Goal: Task Accomplishment & Management: Complete application form

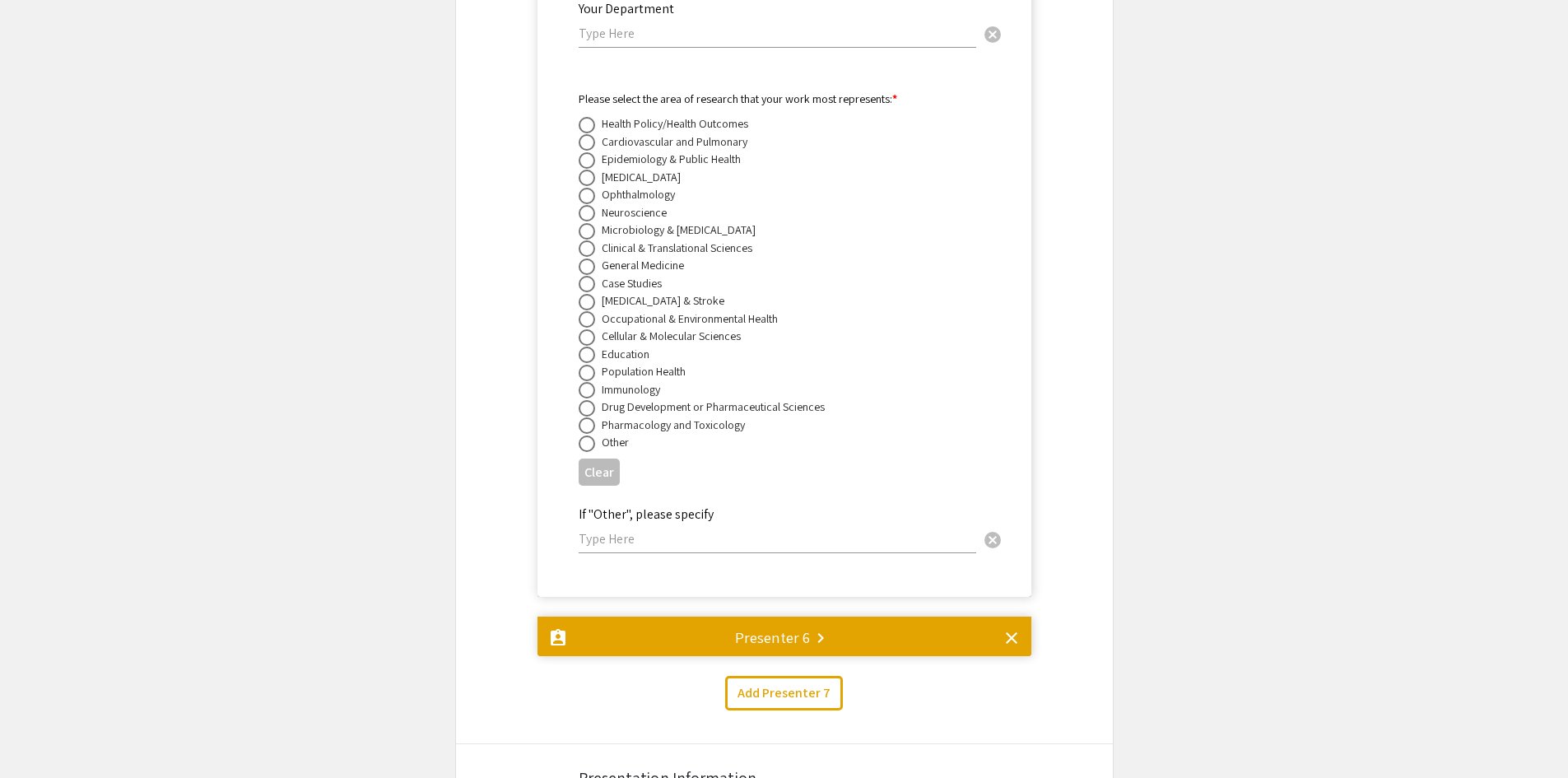
scroll to position [11015, 0]
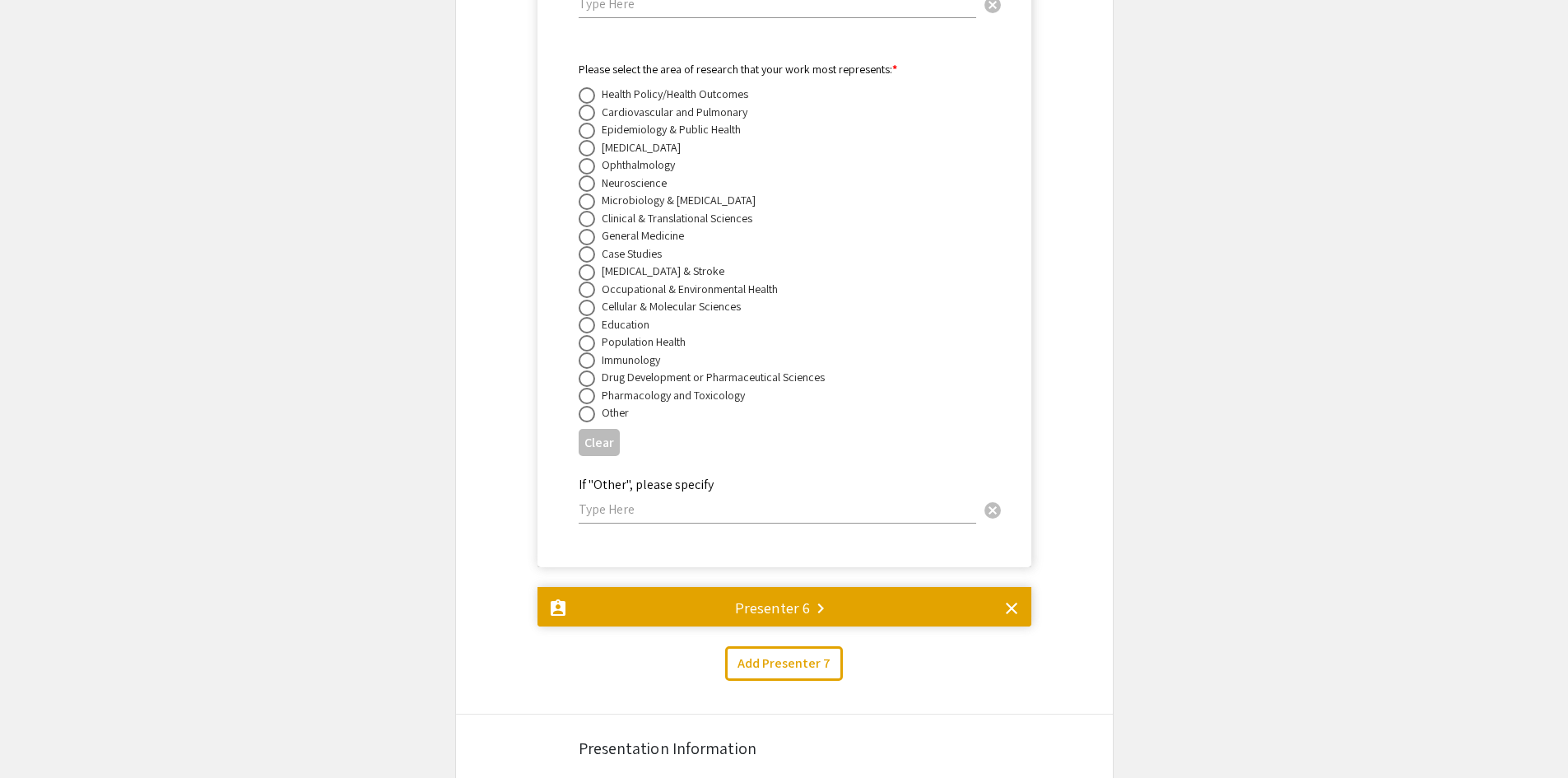
click at [757, 596] on div "Presenter 6 keyboard_arrow_right" at bounding box center [772, 607] width 75 height 23
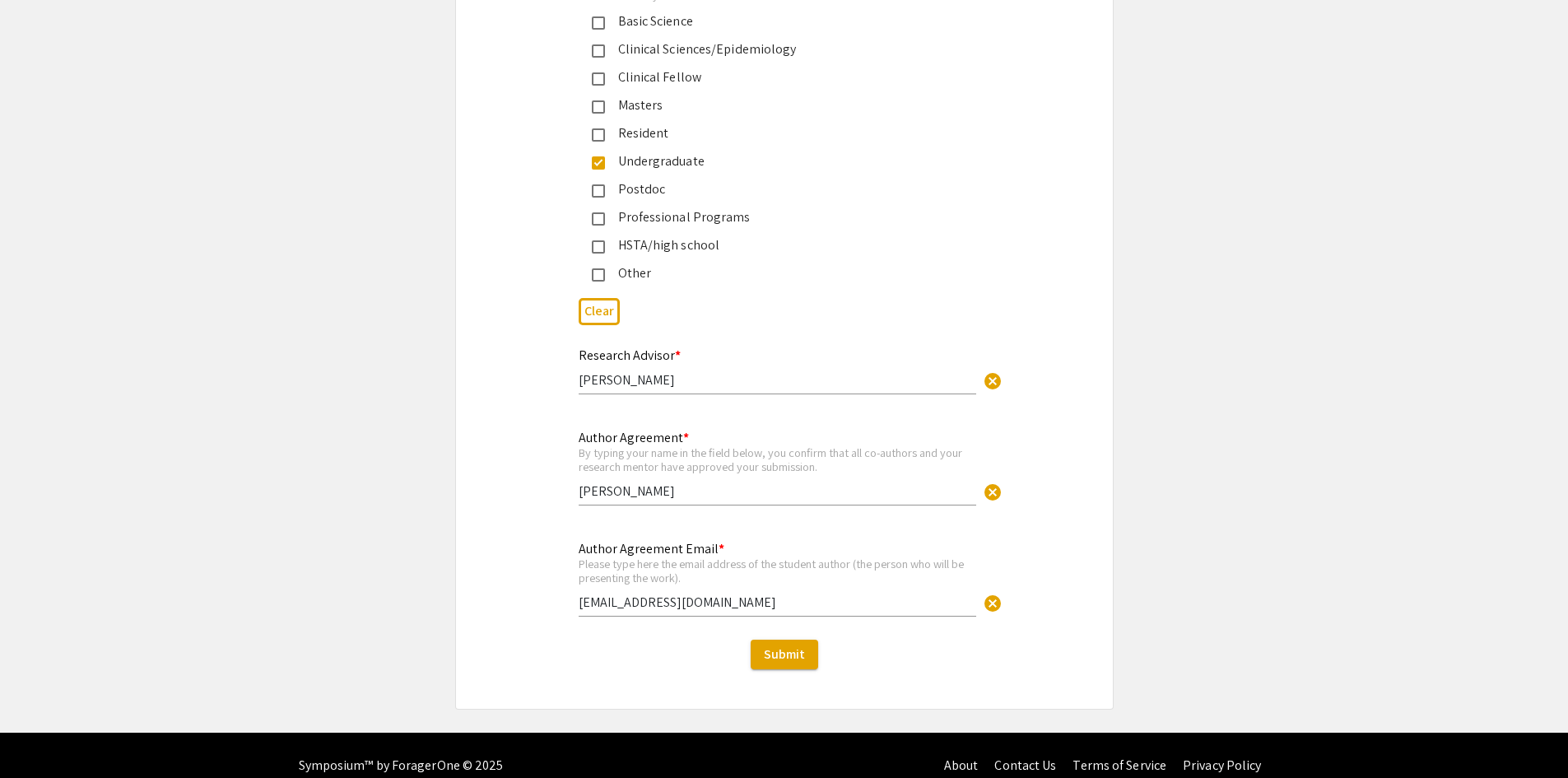
scroll to position [14767, 0]
click at [777, 645] on span "Submit" at bounding box center [784, 653] width 41 height 18
drag, startPoint x: 1007, startPoint y: 231, endPoint x: 957, endPoint y: 614, distance: 386.2
click at [791, 645] on span "Submit" at bounding box center [784, 653] width 41 height 18
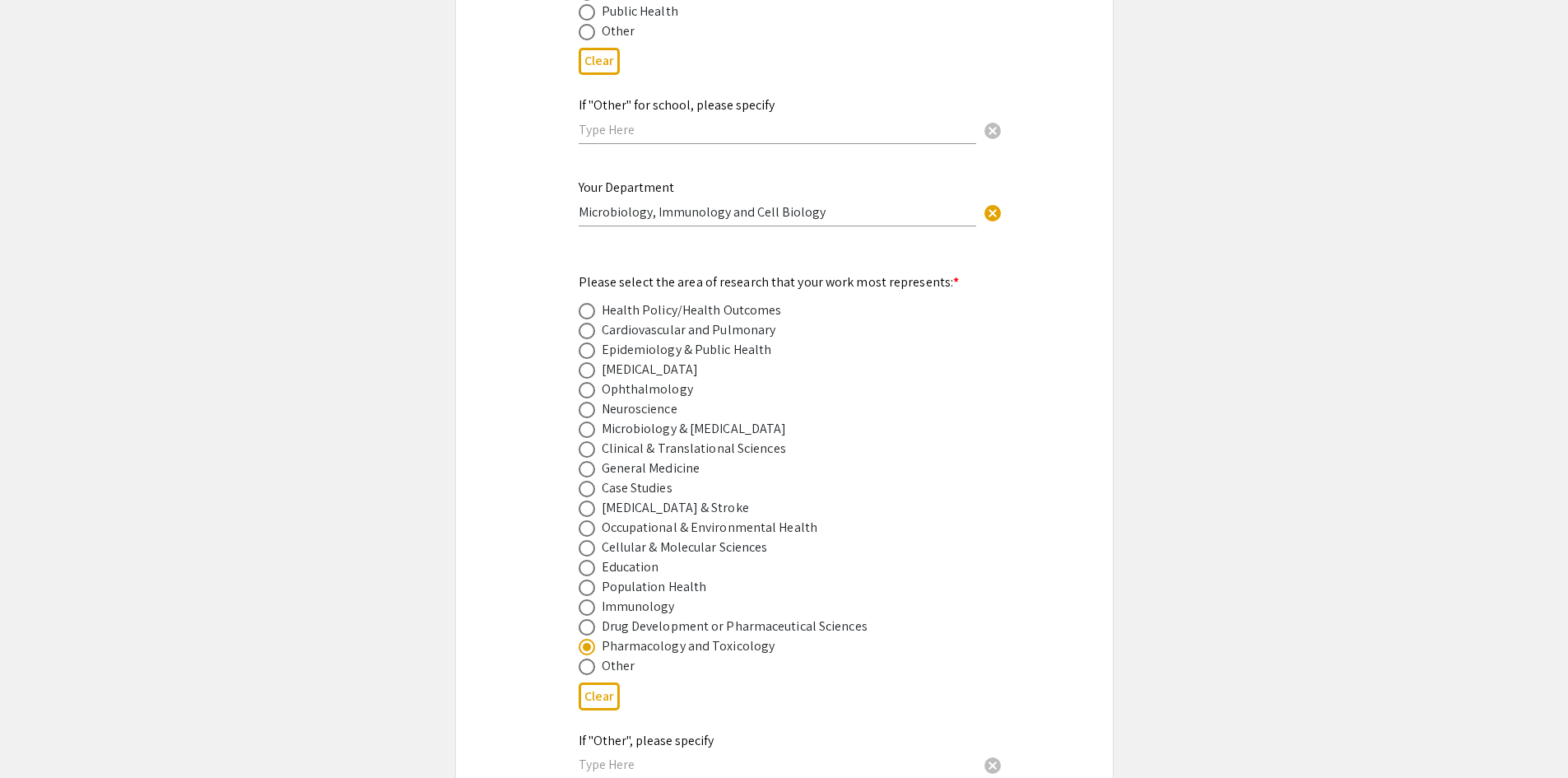
scroll to position [0, 0]
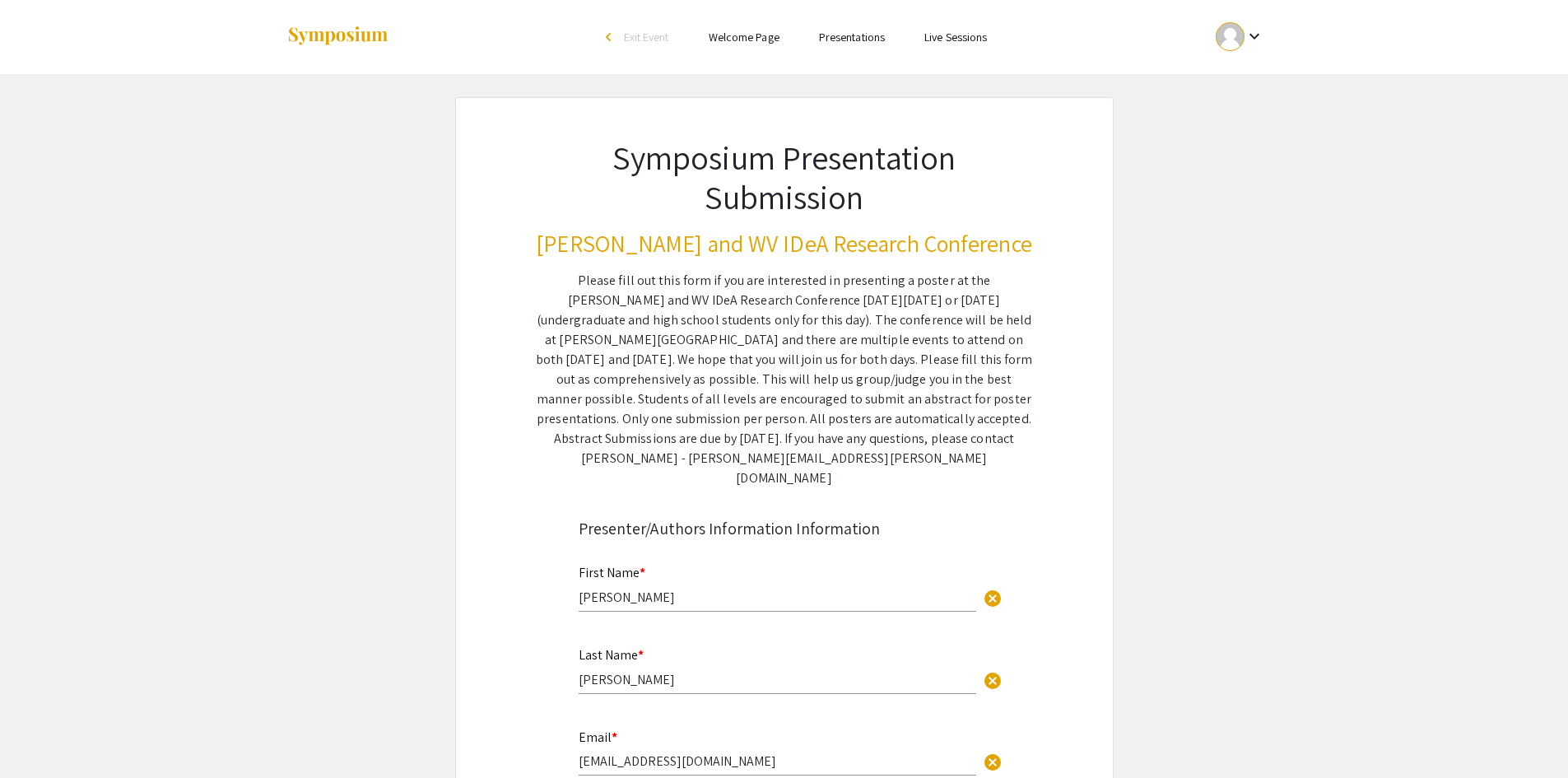
drag, startPoint x: 1130, startPoint y: 578, endPoint x: 1085, endPoint y: 208, distance: 372.7
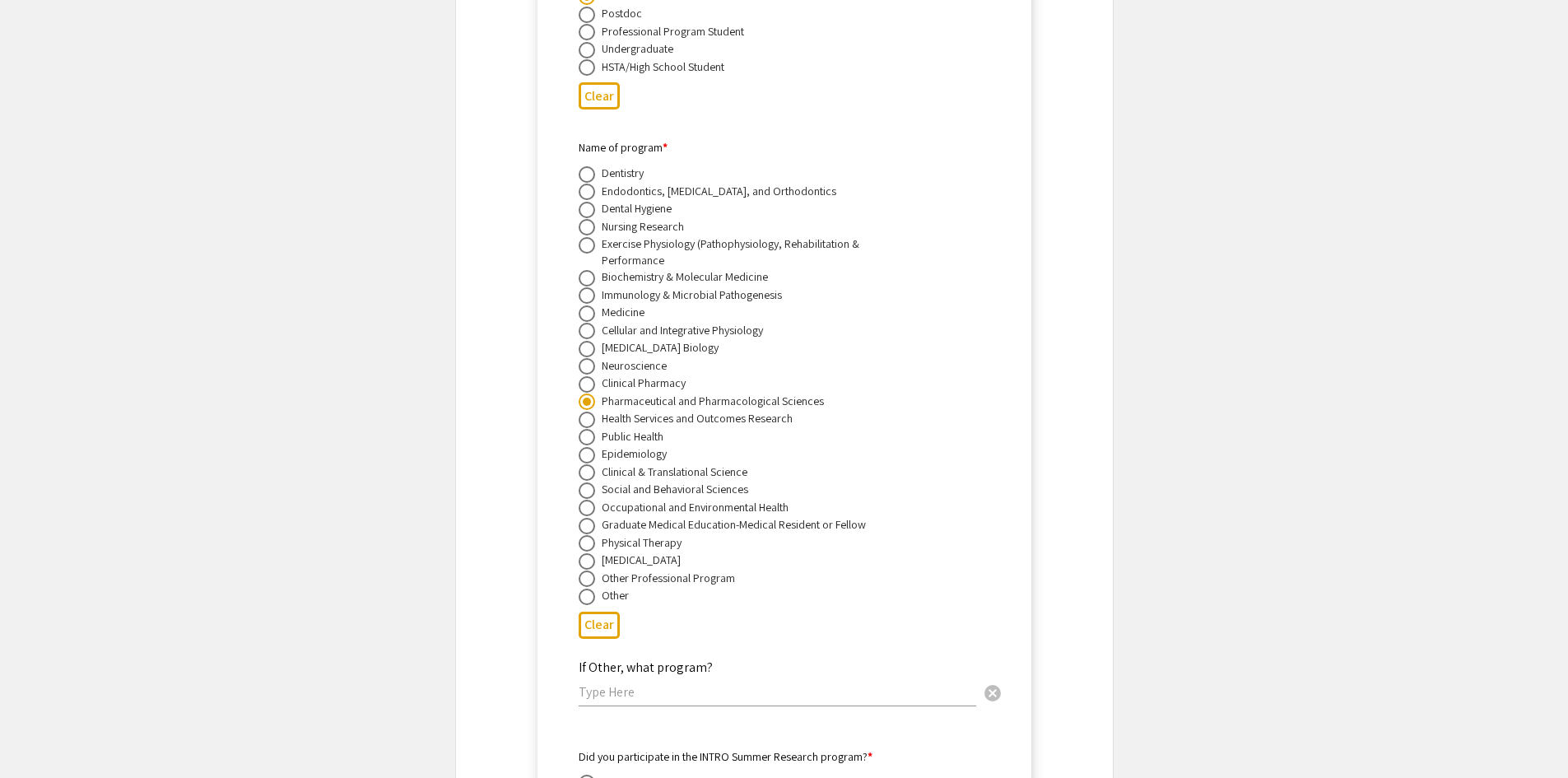
scroll to position [5598, 0]
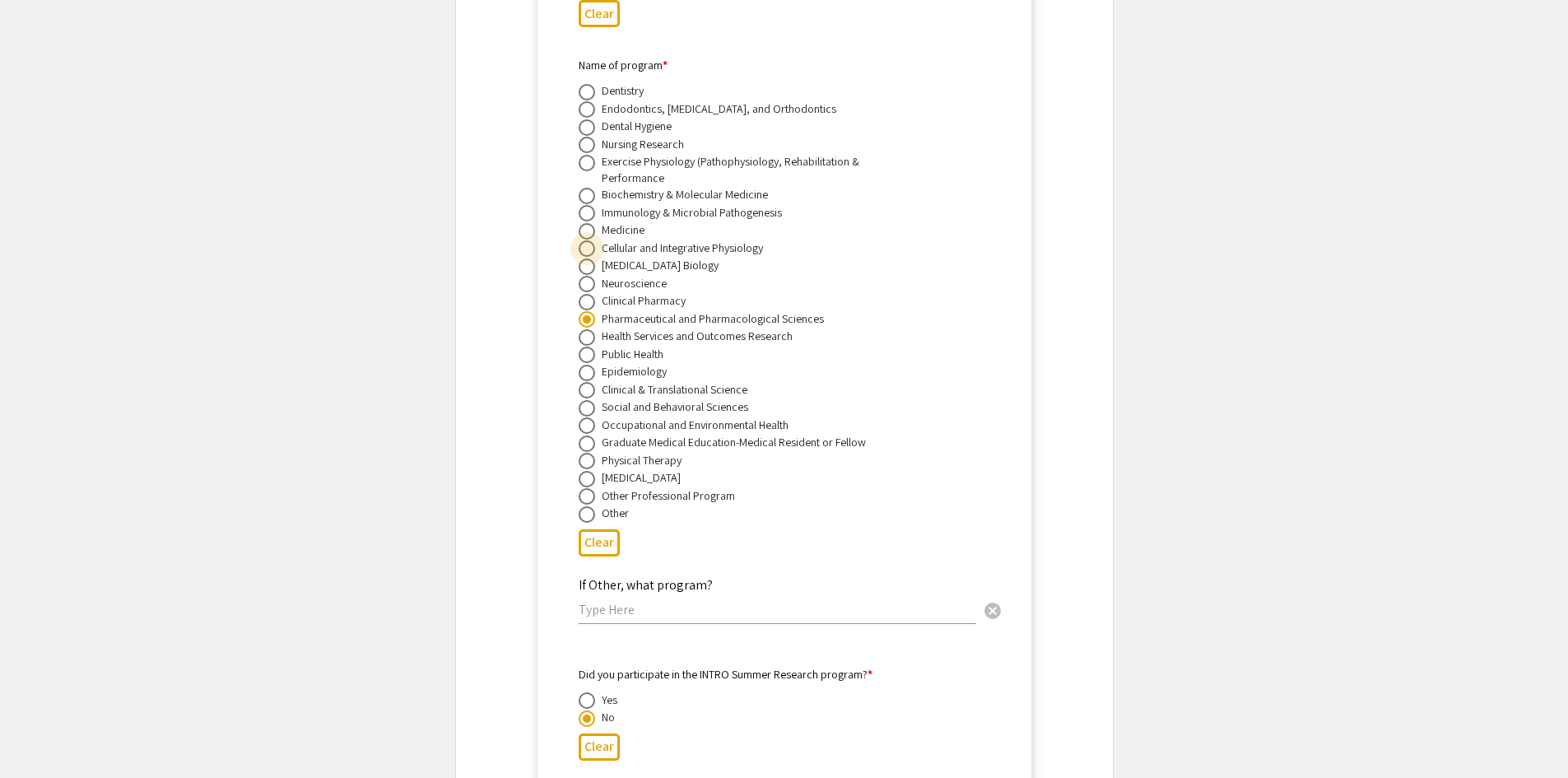
click at [583, 240] on span at bounding box center [587, 248] width 17 height 17
click at [583, 240] on input "radio" at bounding box center [587, 248] width 17 height 17
radio input "true"
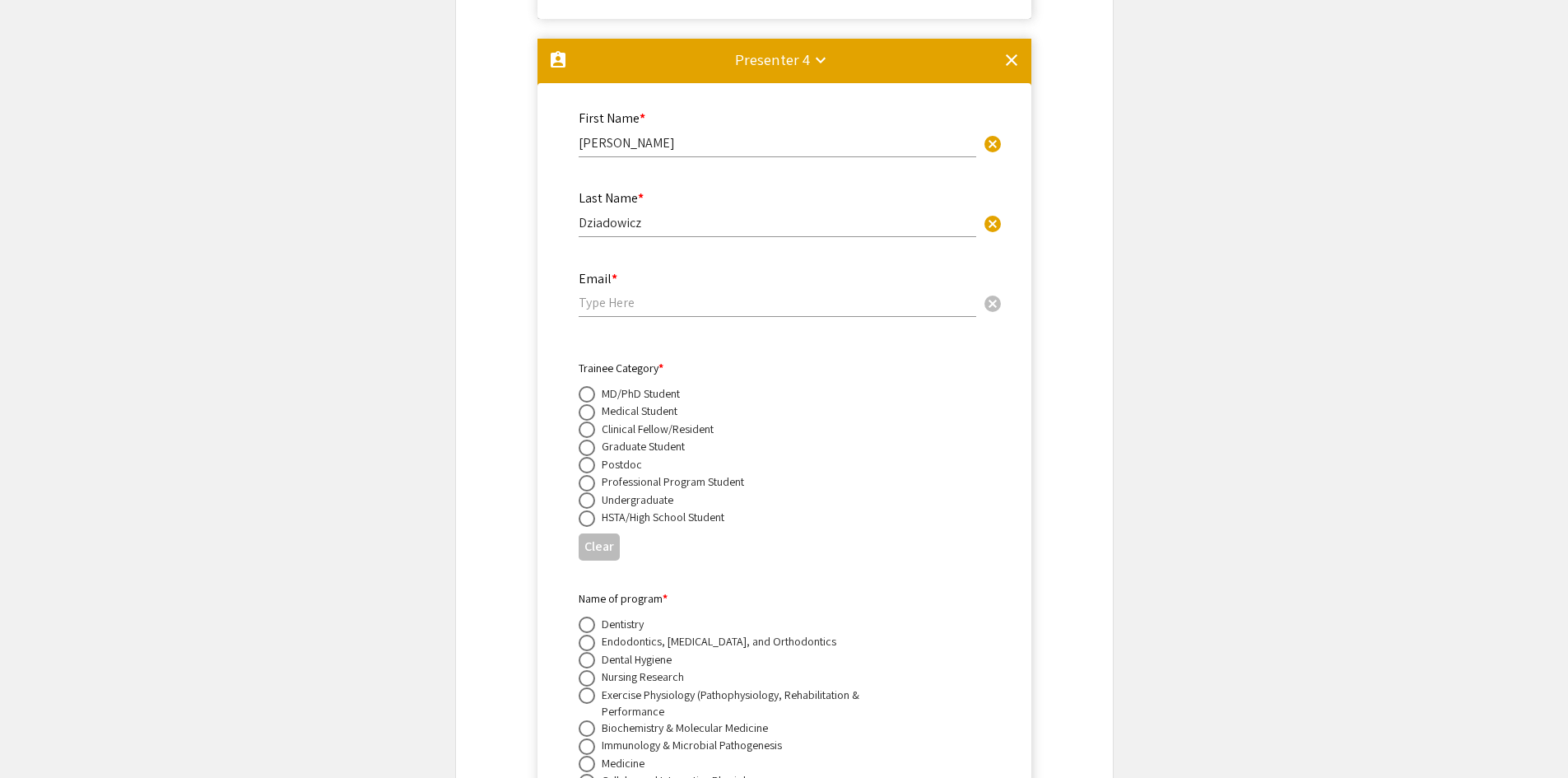
scroll to position [7244, 0]
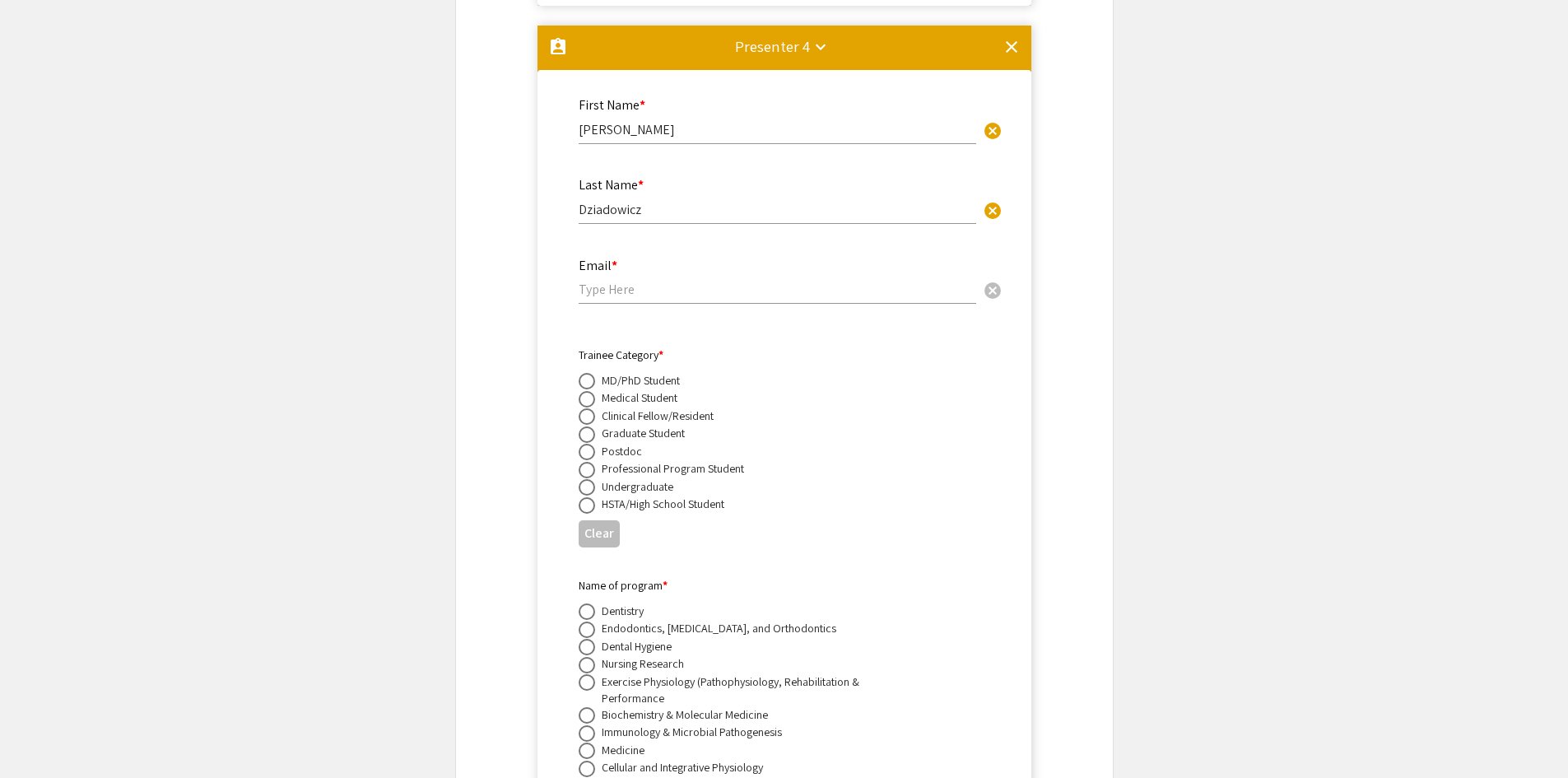
click at [588, 444] on span at bounding box center [587, 452] width 17 height 17
click at [588, 444] on input "radio" at bounding box center [587, 452] width 17 height 17
radio input "true"
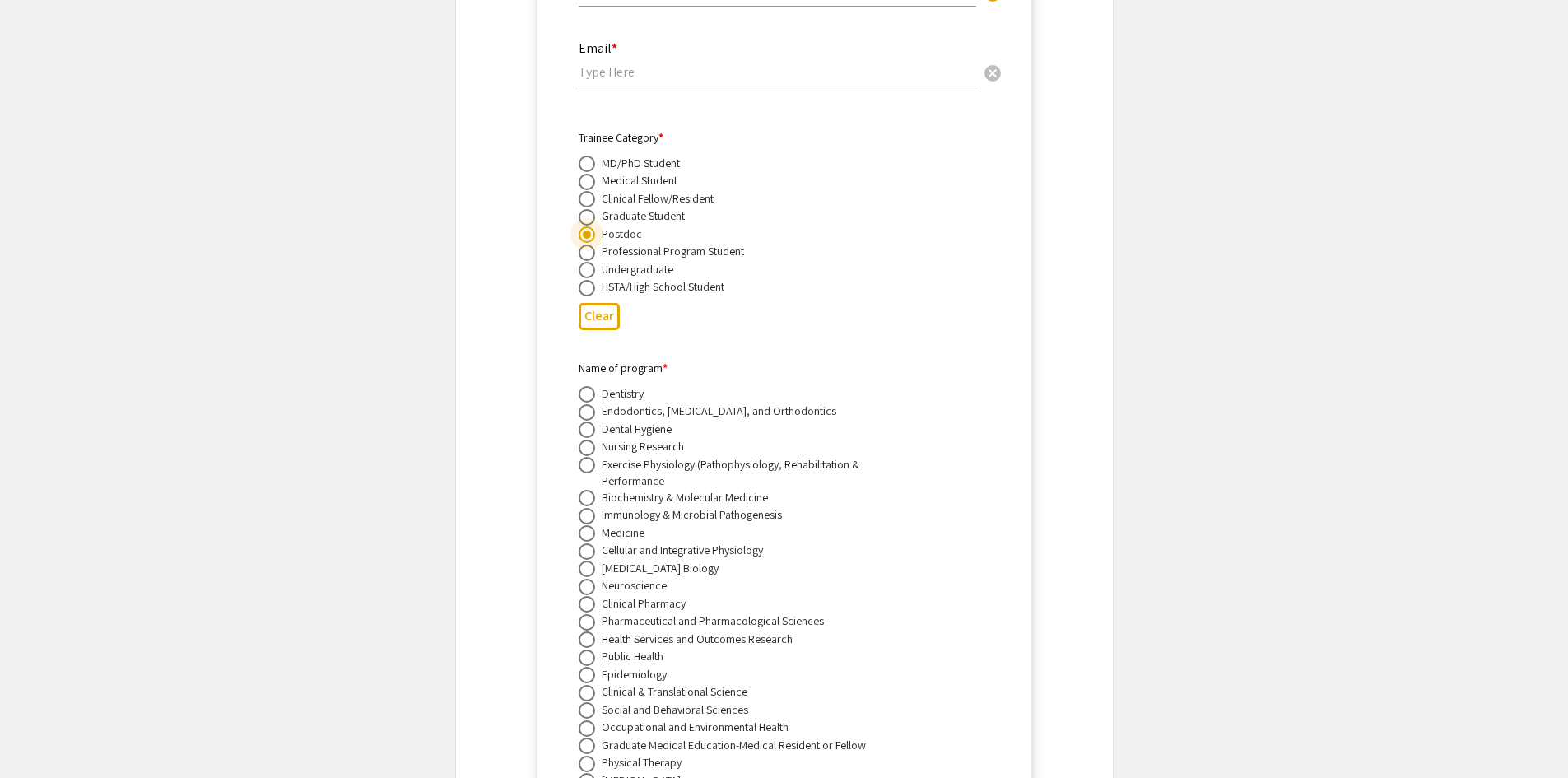
scroll to position [7655, 0]
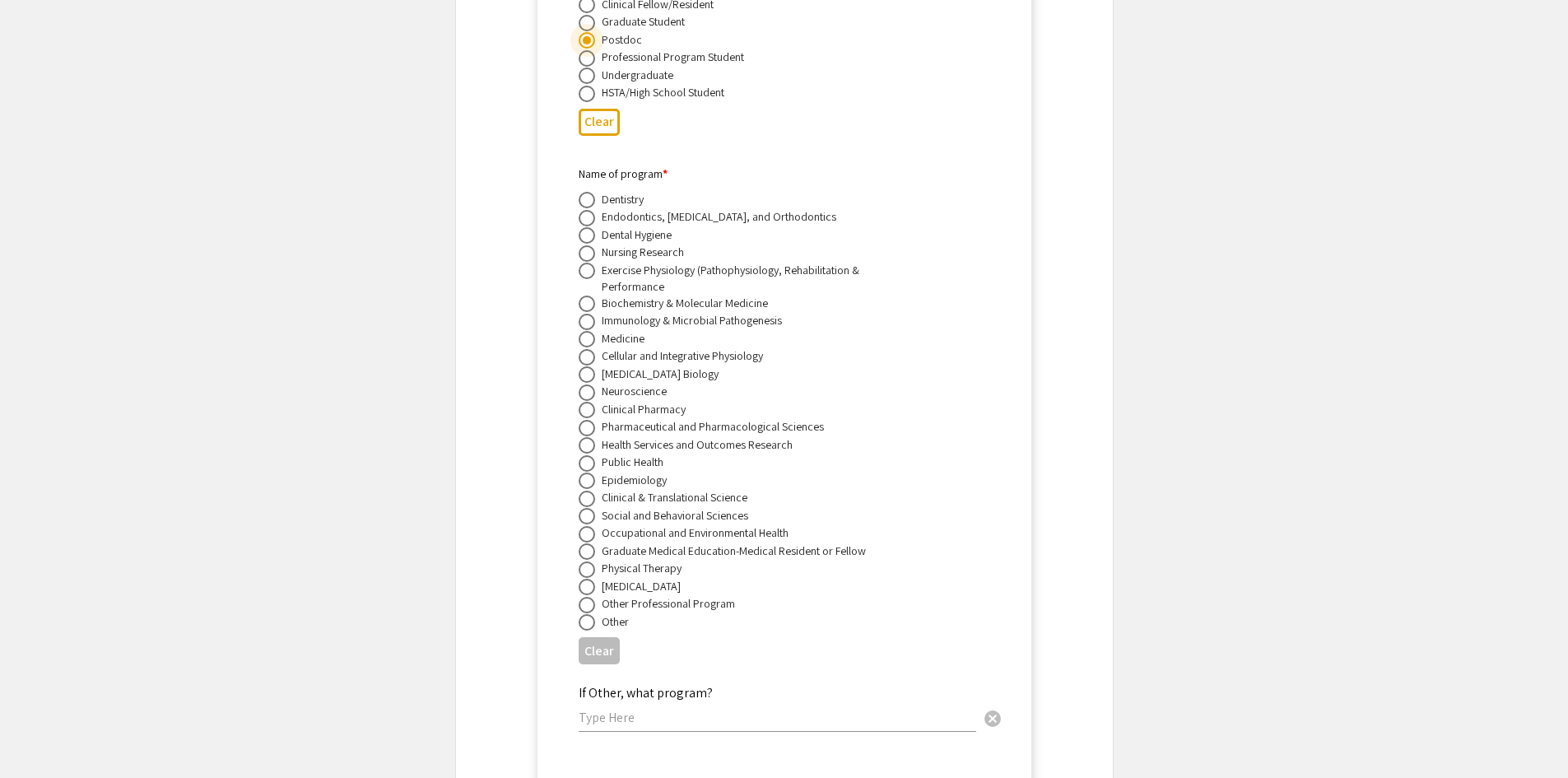
click at [588, 614] on span at bounding box center [587, 623] width 17 height 17
click at [588, 614] on input "radio" at bounding box center [587, 623] width 17 height 17
radio input "true"
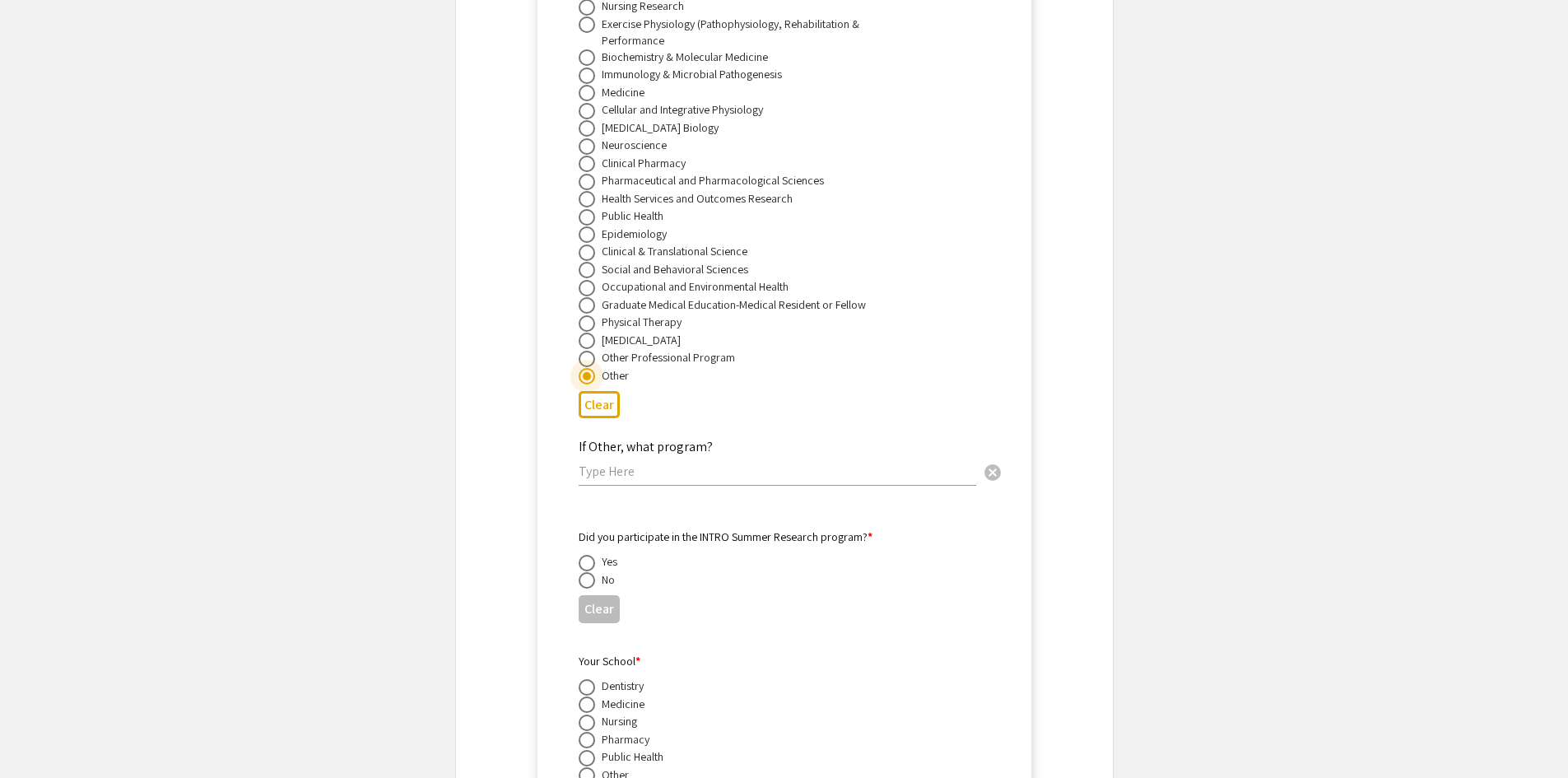
scroll to position [7902, 0]
click at [645, 462] on input "text" at bounding box center [777, 470] width 397 height 18
click at [591, 571] on span at bounding box center [587, 580] width 17 height 17
click at [591, 571] on input "radio" at bounding box center [587, 580] width 17 height 17
radio input "true"
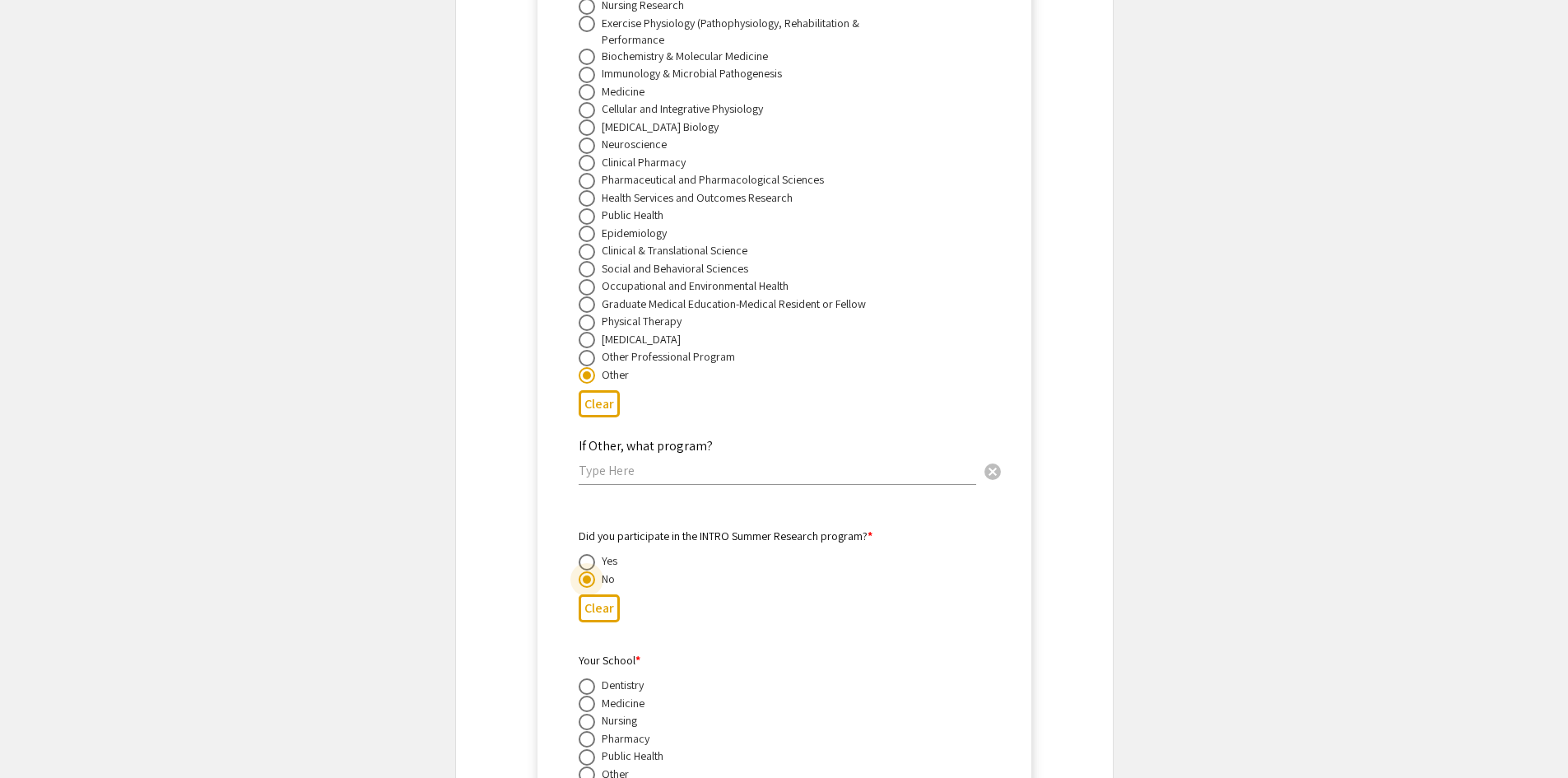
scroll to position [8149, 0]
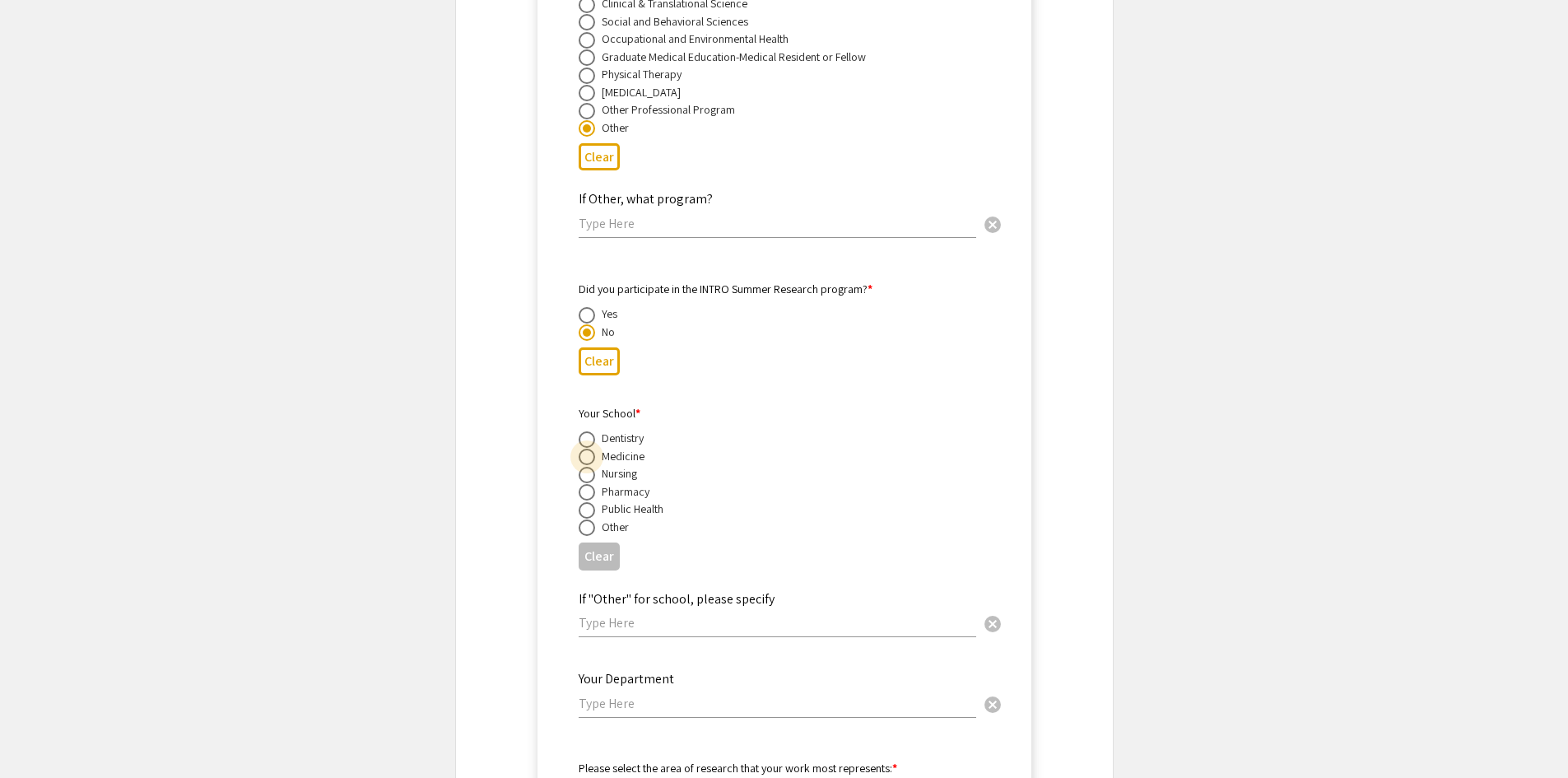
click at [588, 449] on span at bounding box center [587, 457] width 17 height 17
click at [588, 449] on input "radio" at bounding box center [587, 457] width 17 height 17
radio input "true"
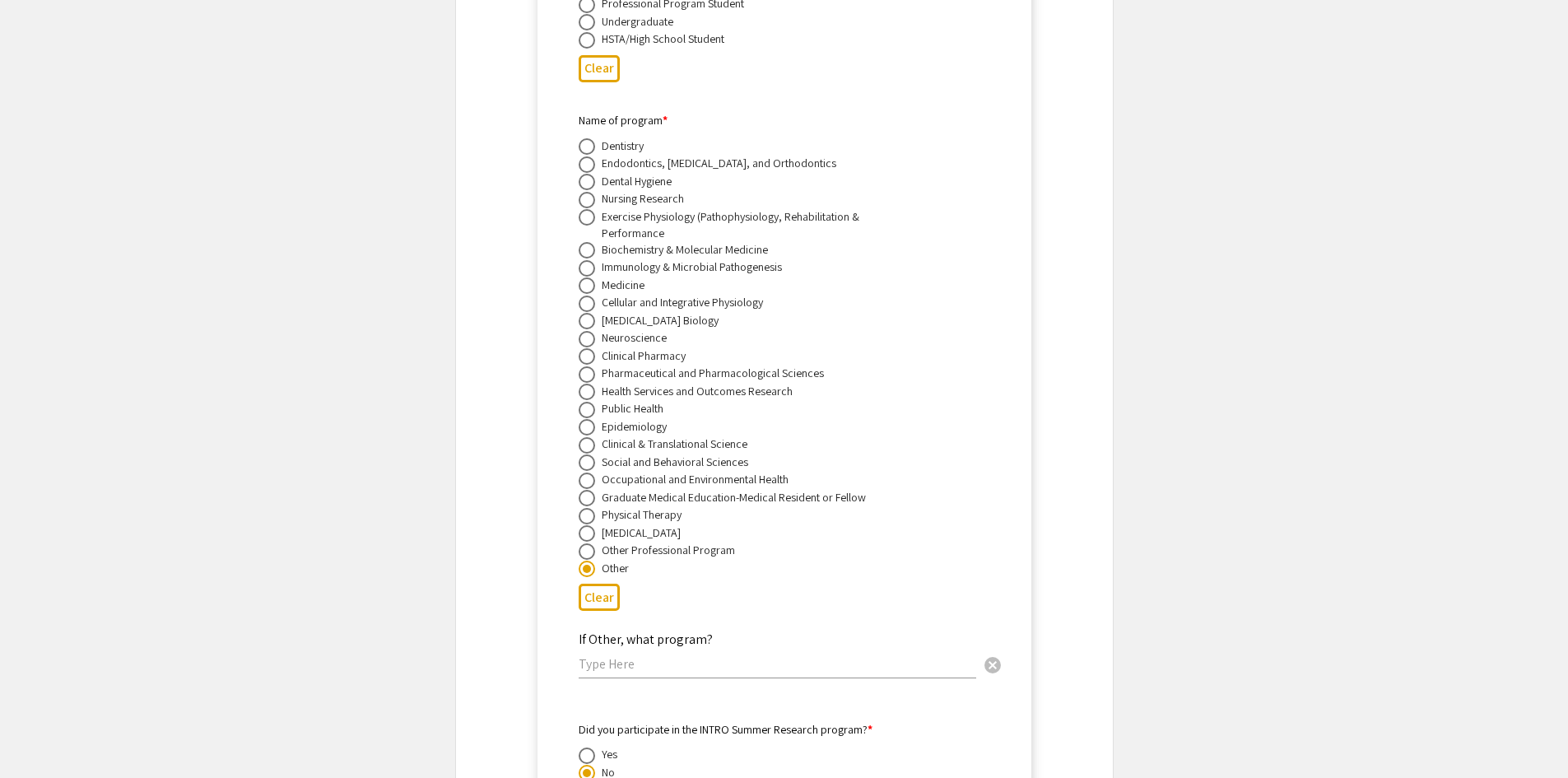
scroll to position [7737, 0]
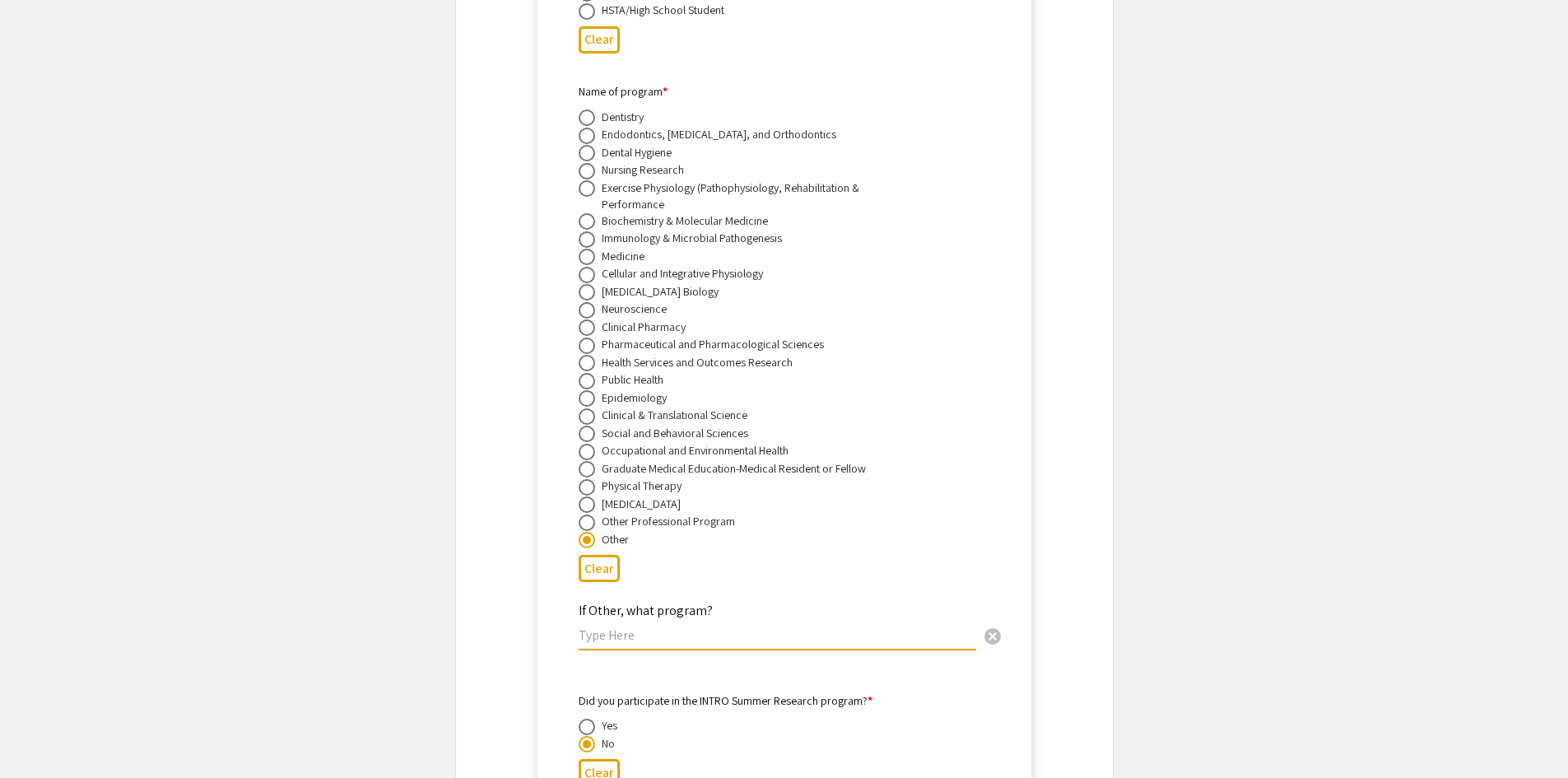
click at [690, 626] on input "text" at bounding box center [777, 635] width 397 height 18
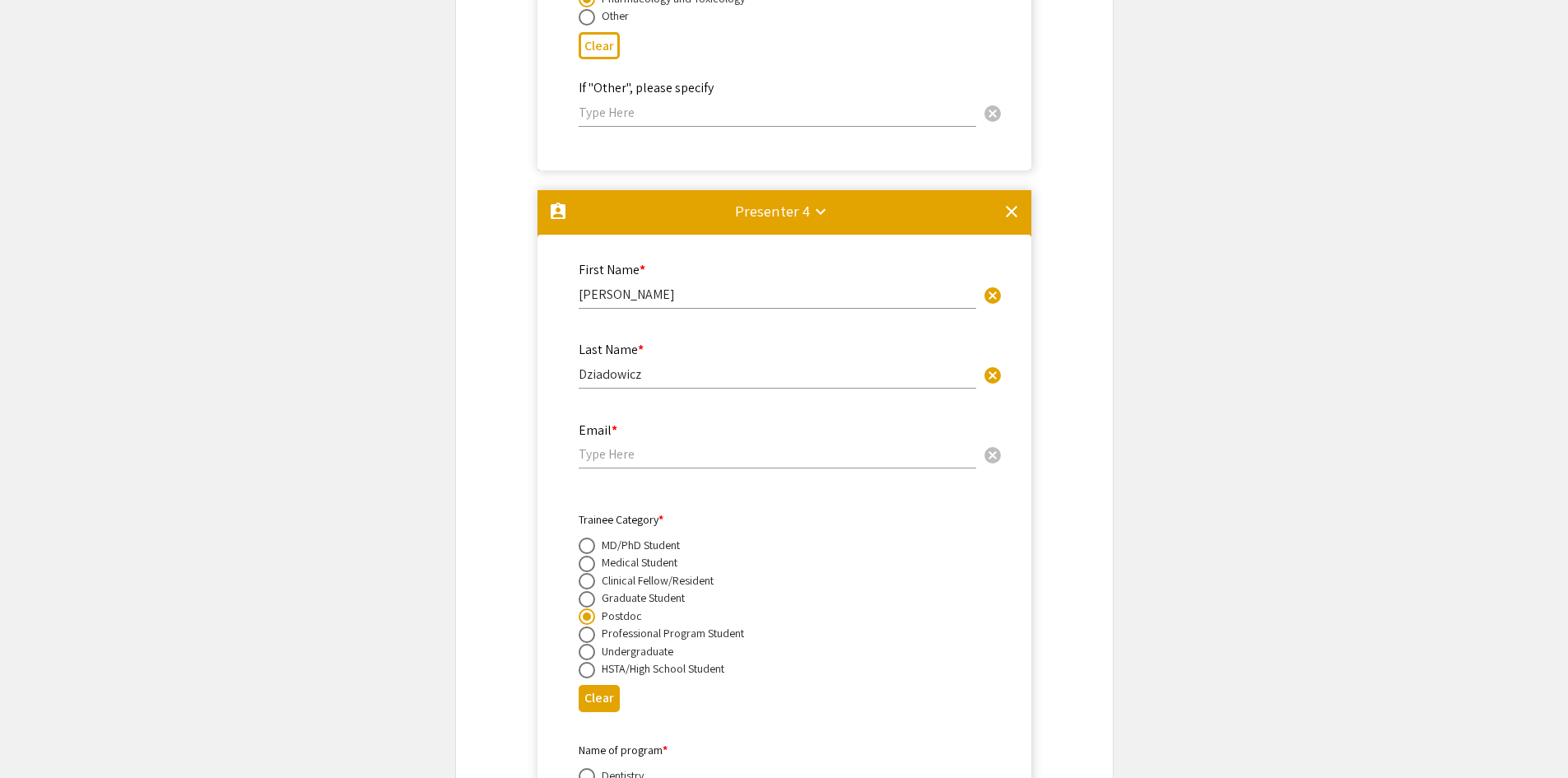
scroll to position [7244, 0]
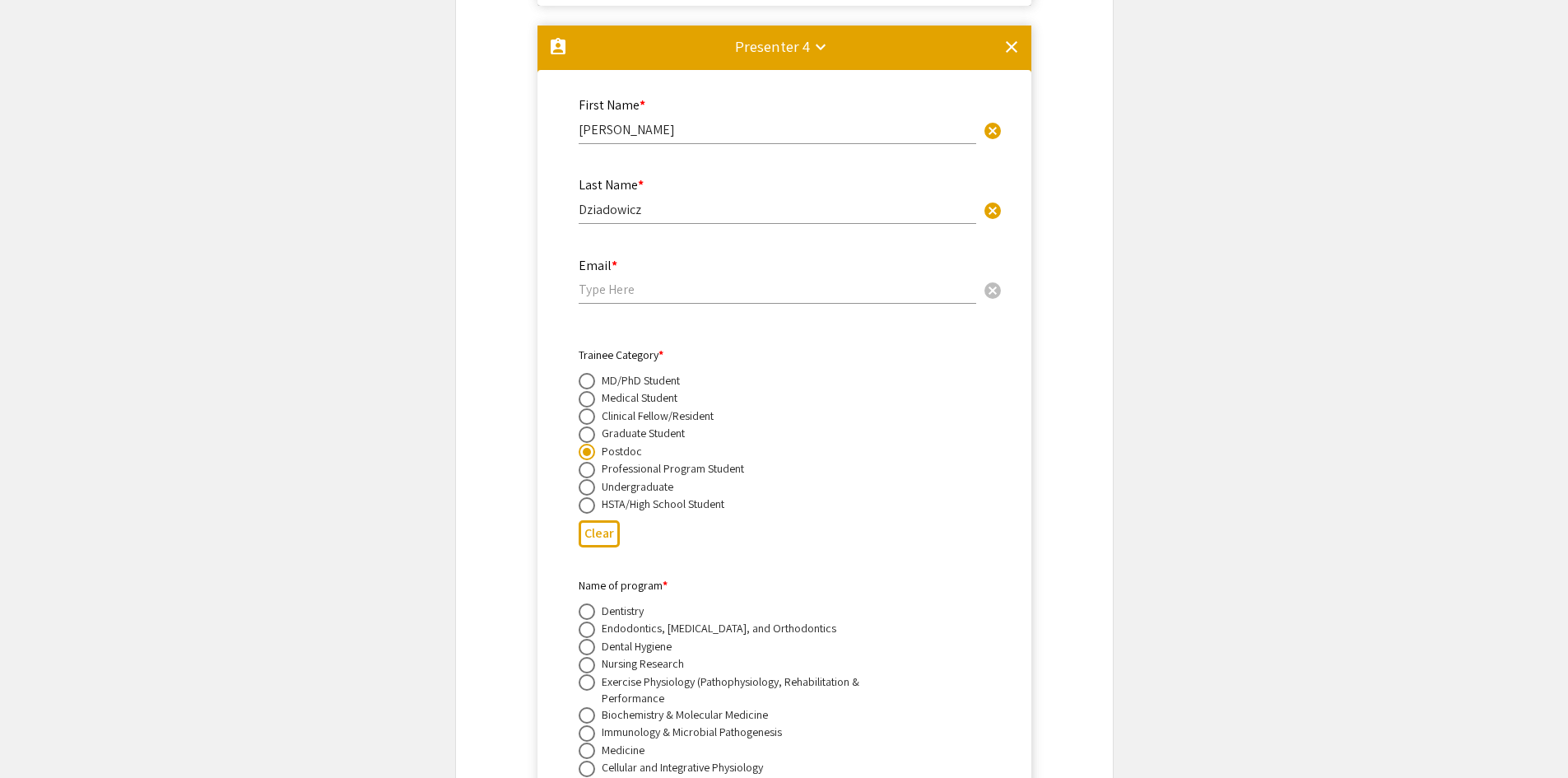
type input "Former Graduate Student"
click at [677, 281] on input "email" at bounding box center [777, 289] width 397 height 18
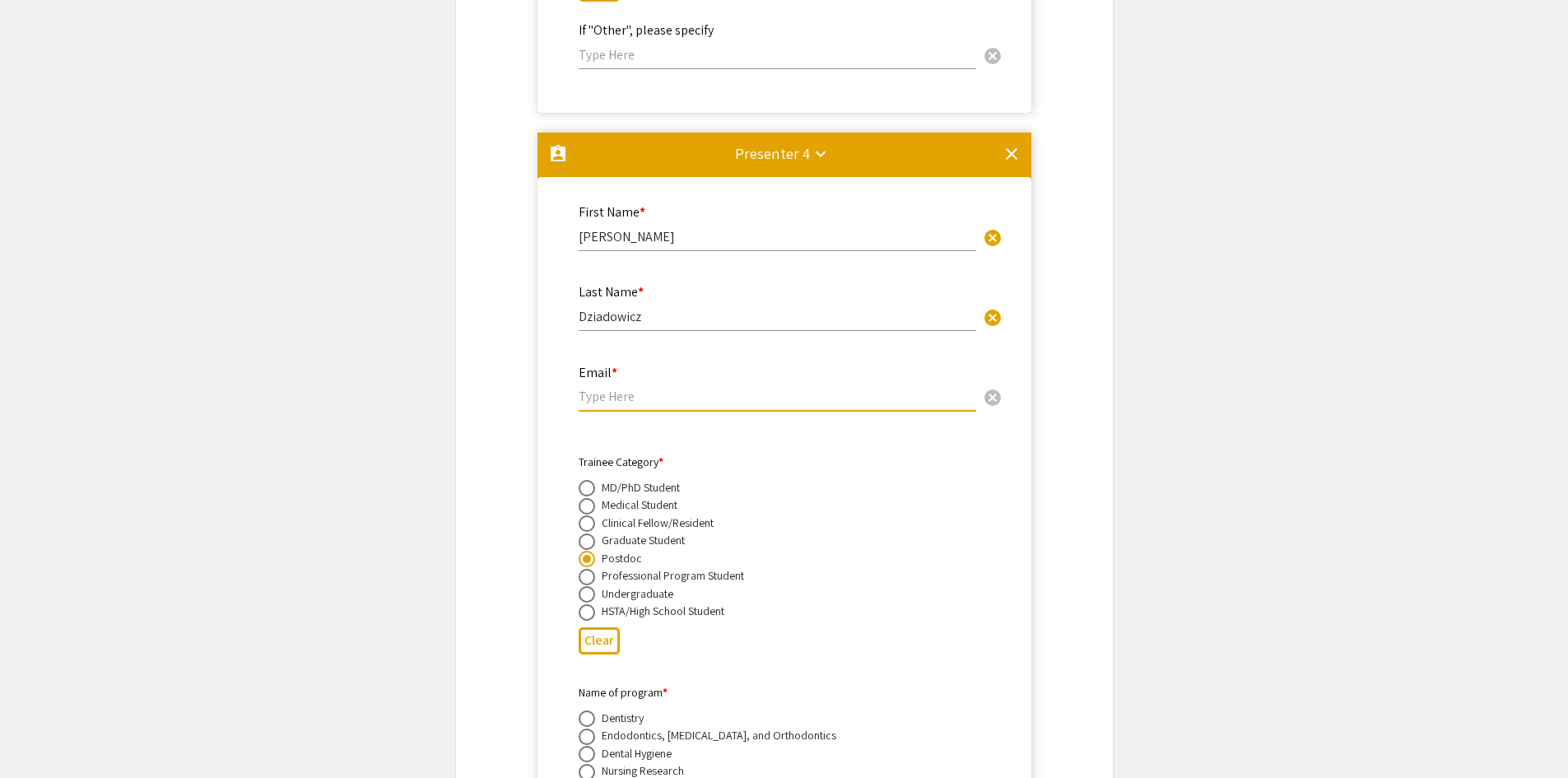
scroll to position [6996, 0]
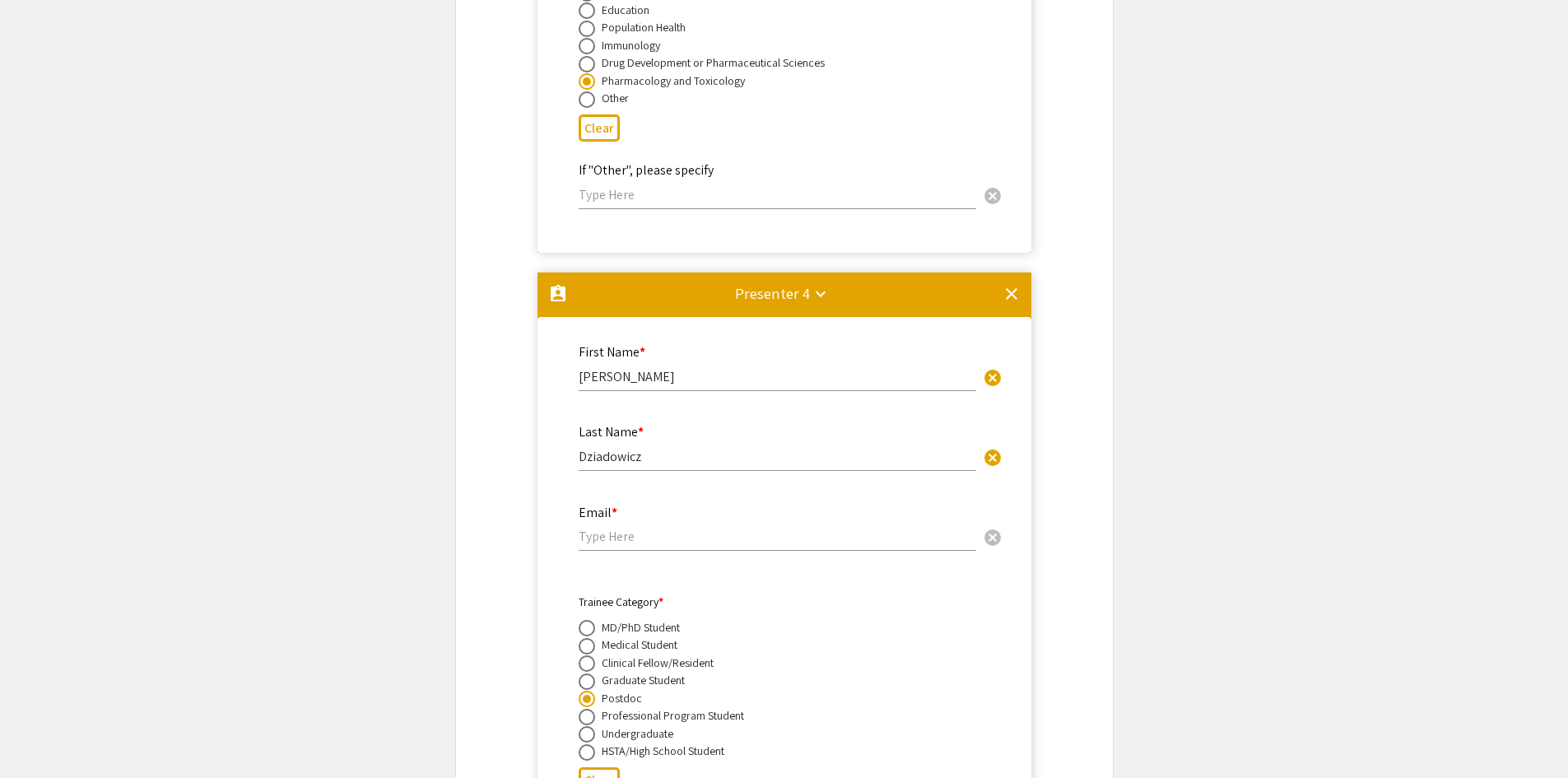
drag, startPoint x: 684, startPoint y: 168, endPoint x: 557, endPoint y: 181, distance: 127.7
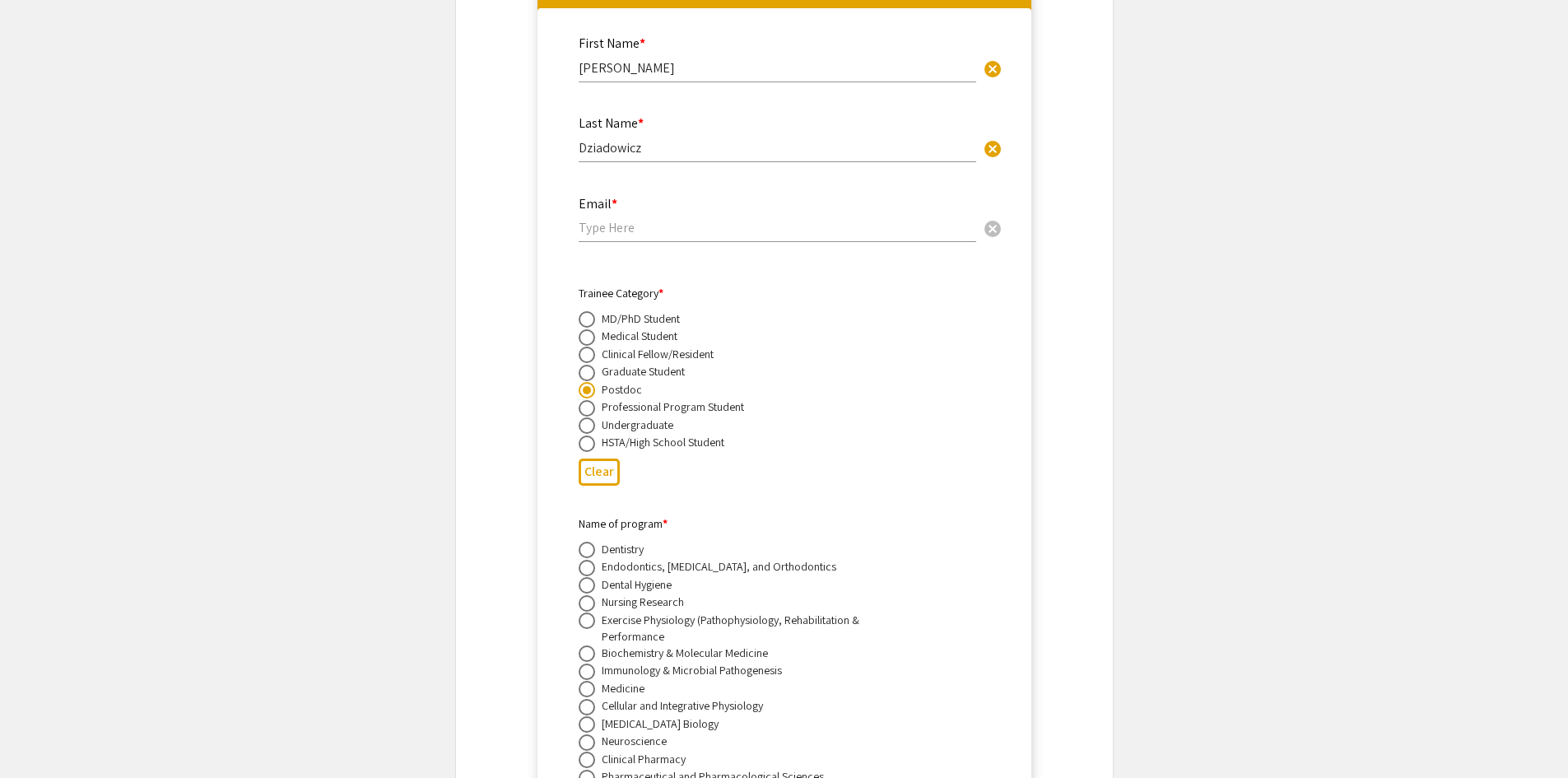
scroll to position [7161, 0]
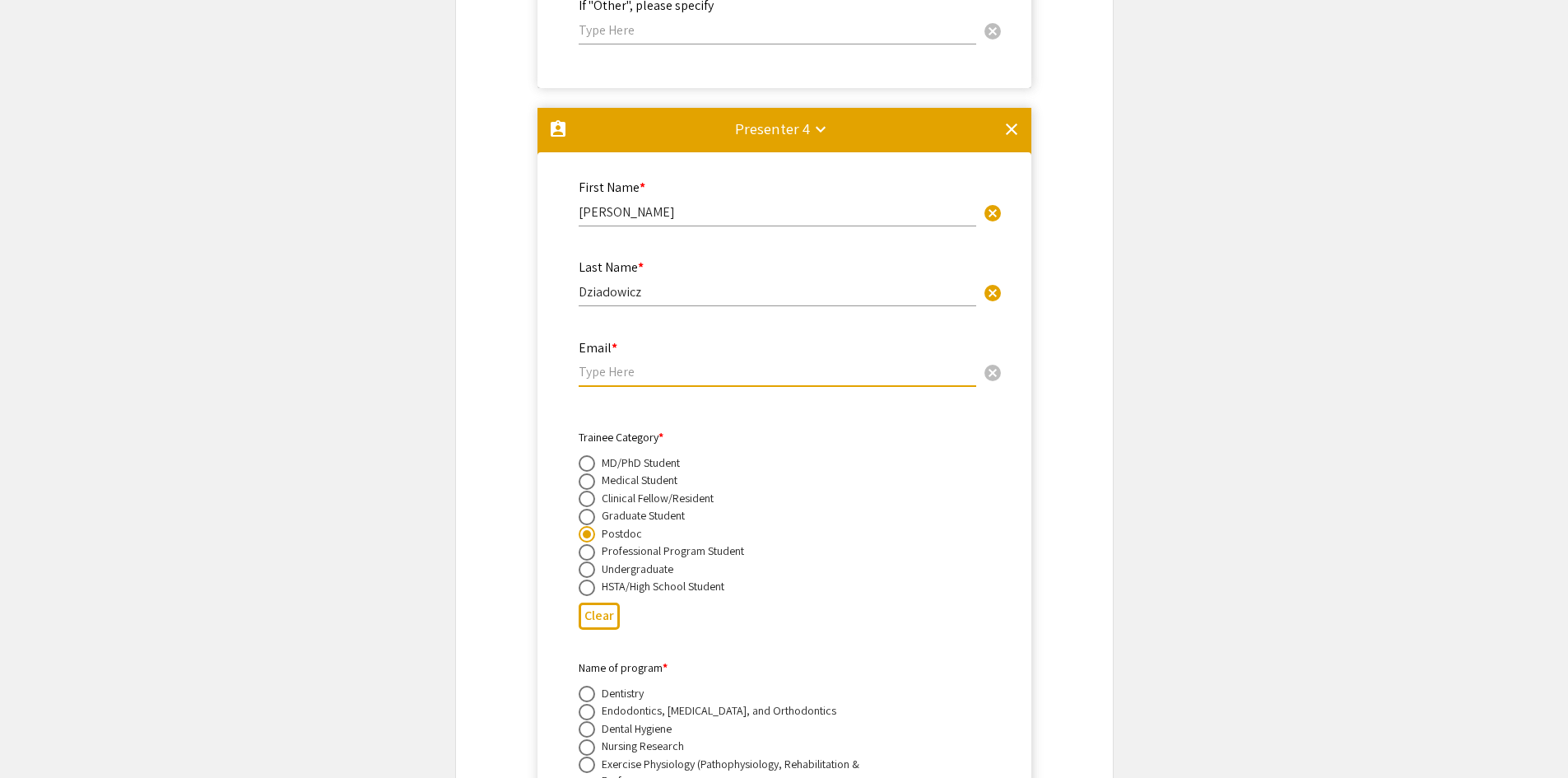
drag, startPoint x: 705, startPoint y: 365, endPoint x: 705, endPoint y: 353, distance: 12.0
paste input "[EMAIL_ADDRESS][DOMAIN_NAME]"
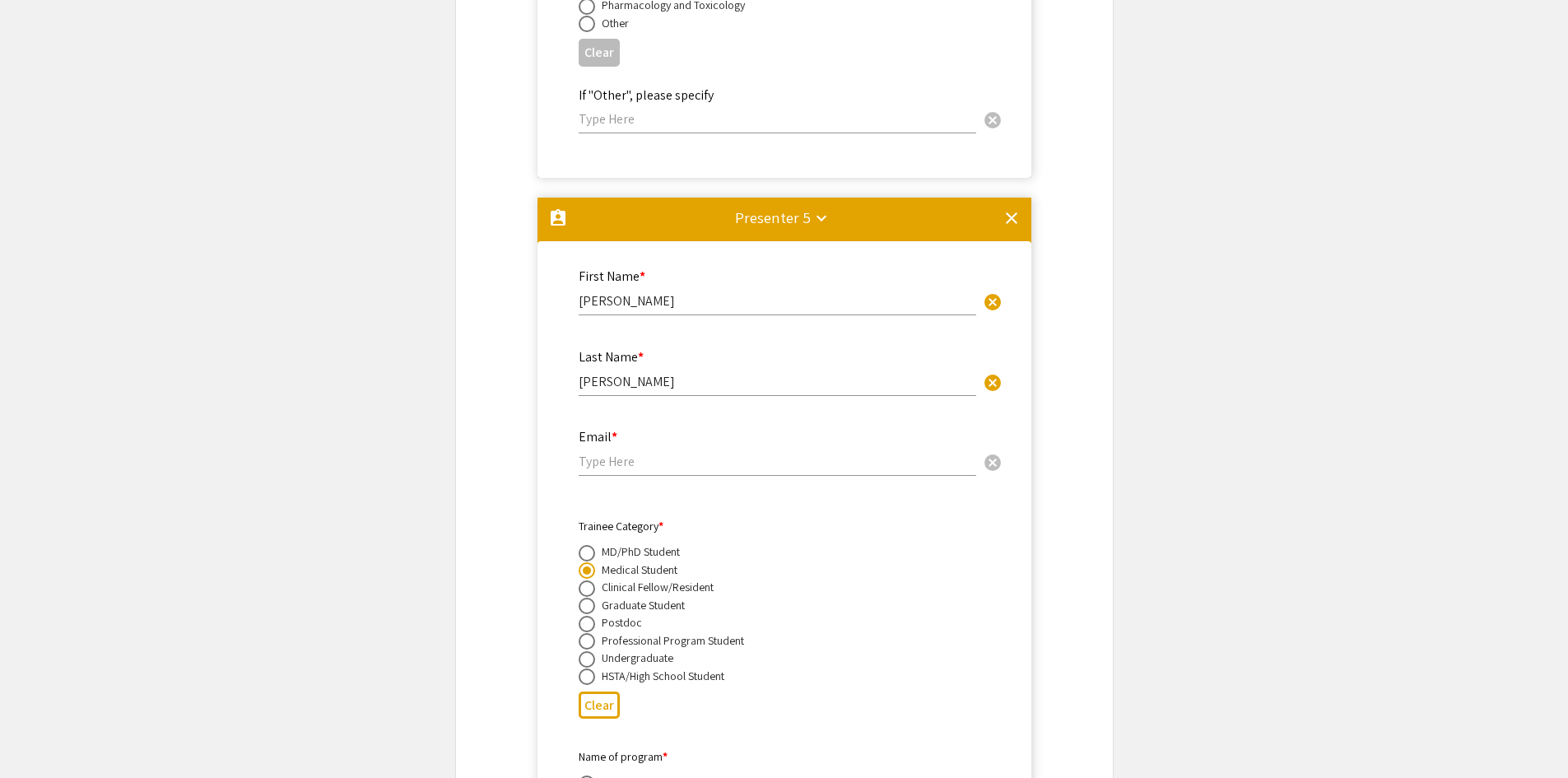
scroll to position [9302, 0]
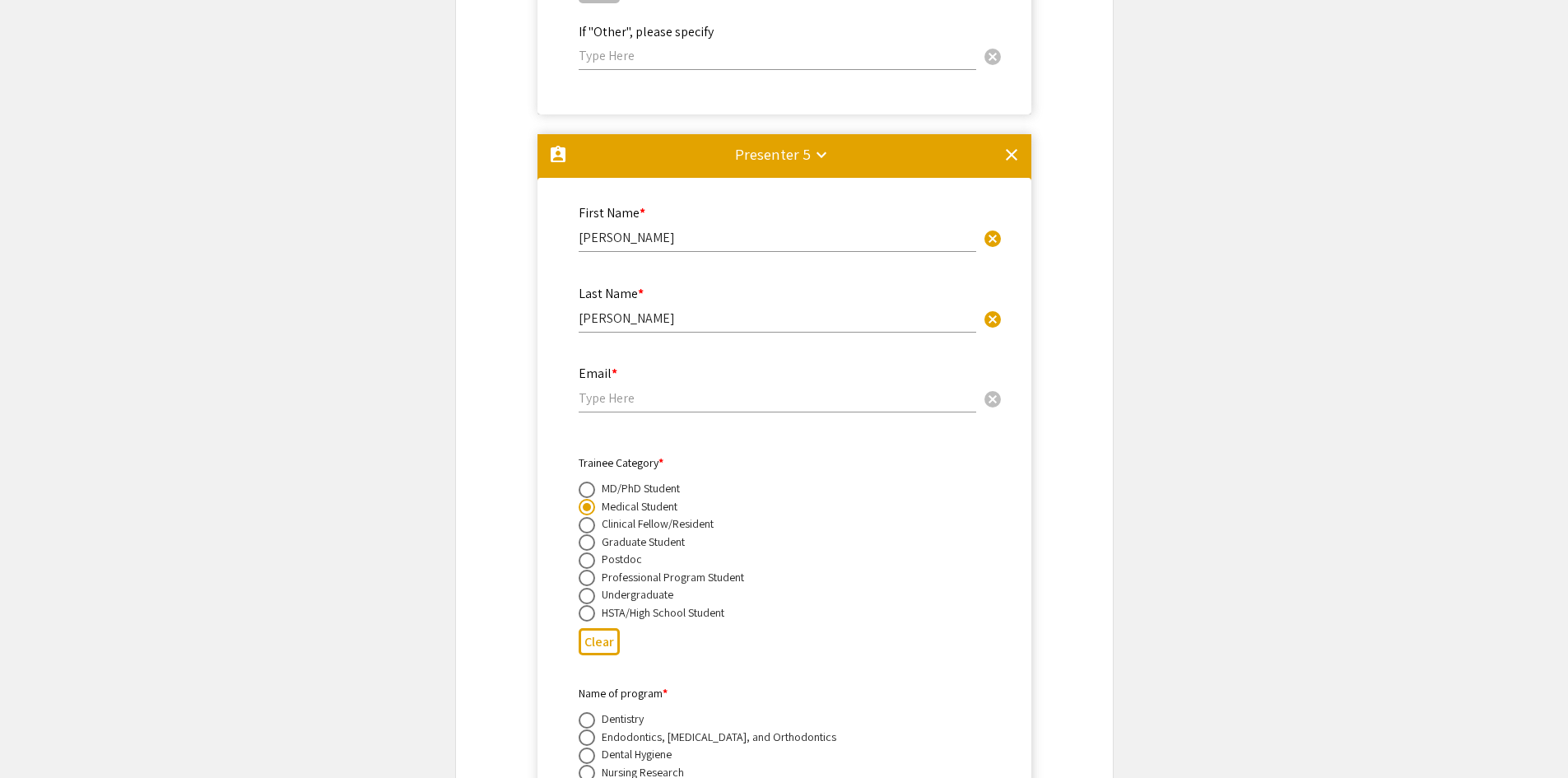
type input "[EMAIL_ADDRESS][DOMAIN_NAME]"
click at [663, 389] on input "email" at bounding box center [777, 397] width 397 height 18
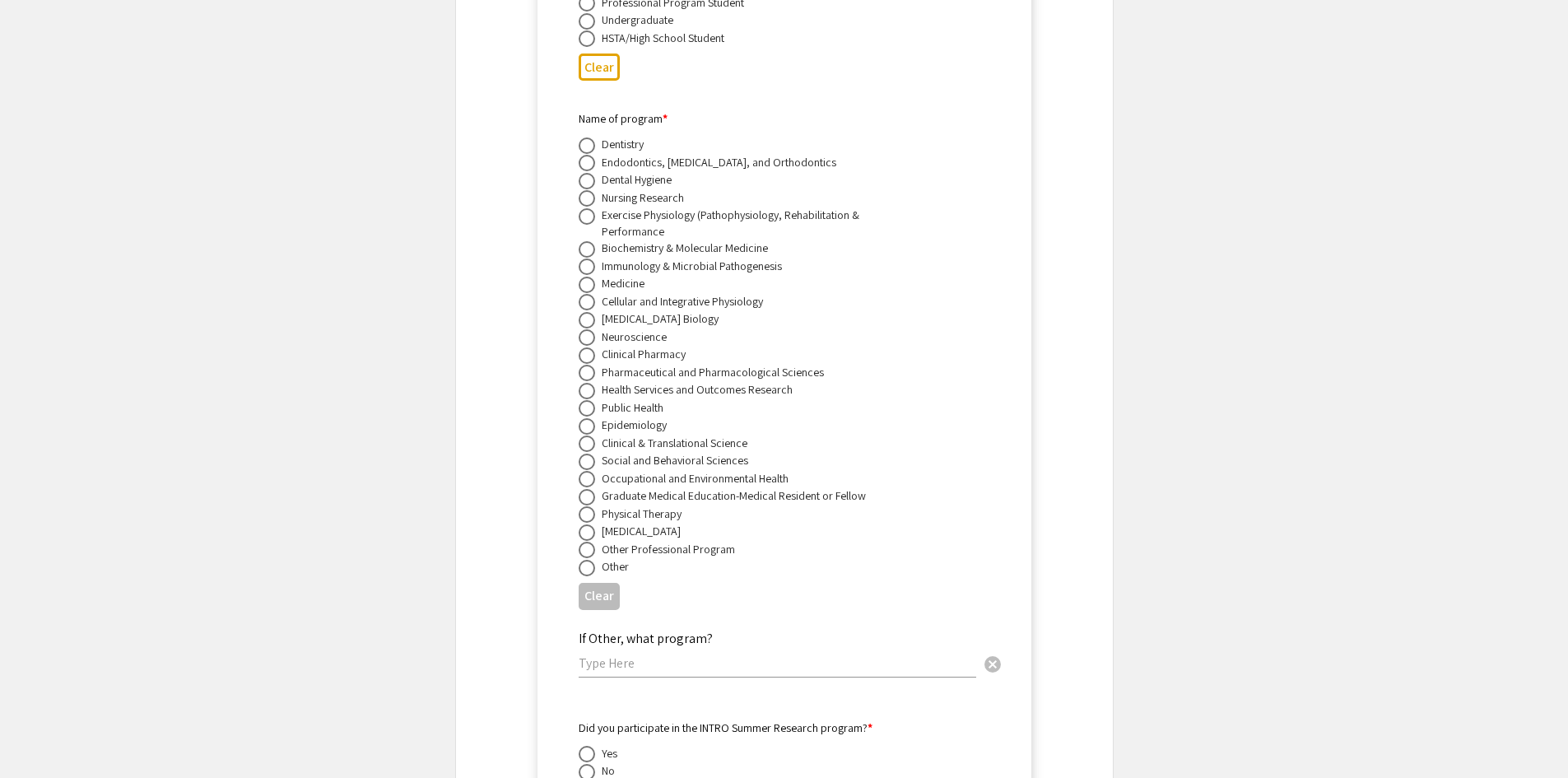
scroll to position [9878, 0]
type input "N/A"
click at [585, 558] on span at bounding box center [587, 567] width 17 height 17
click at [585, 558] on input "radio" at bounding box center [587, 567] width 17 height 17
radio input "true"
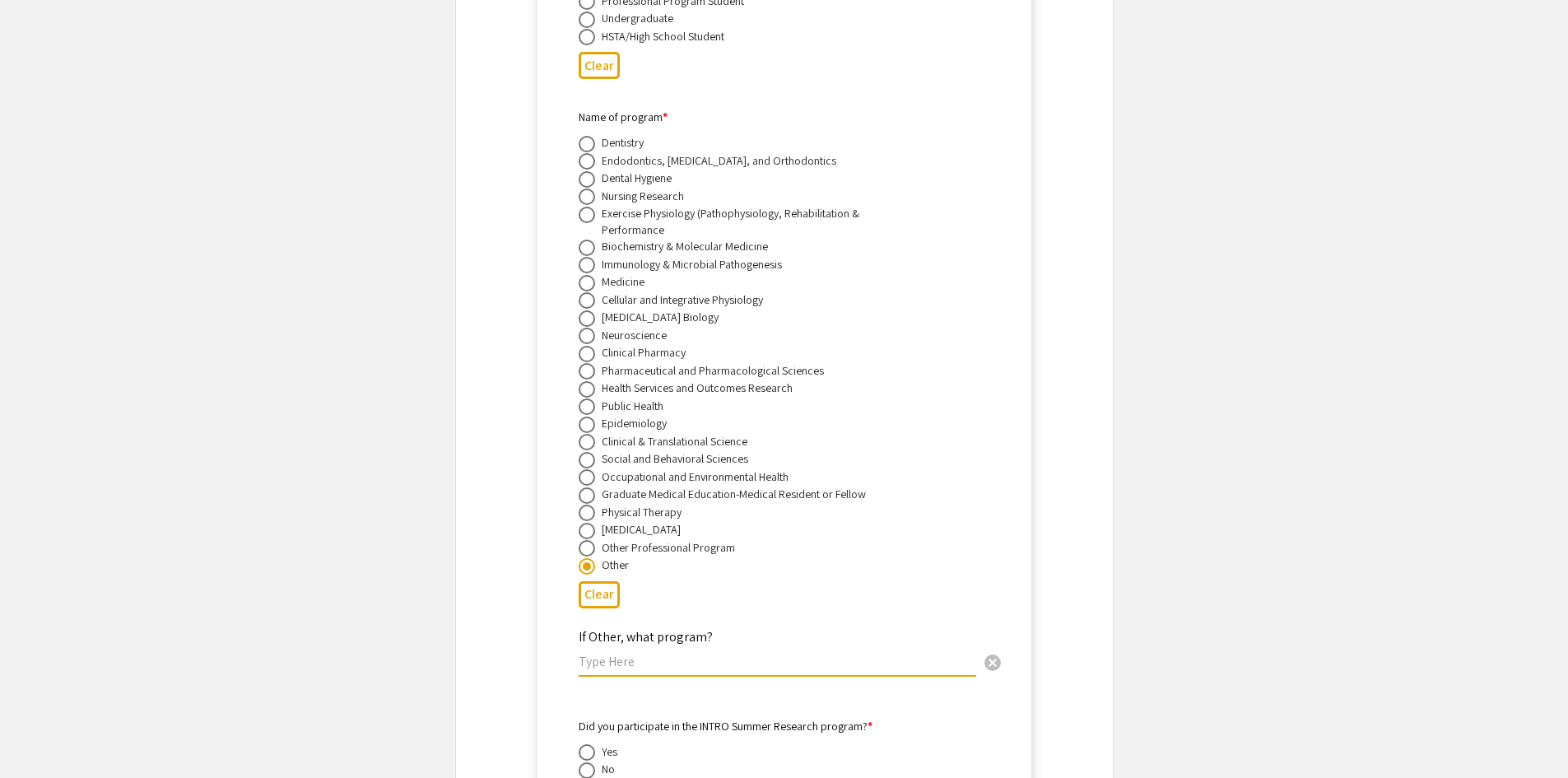
click at [637, 652] on input "text" at bounding box center [777, 661] width 397 height 18
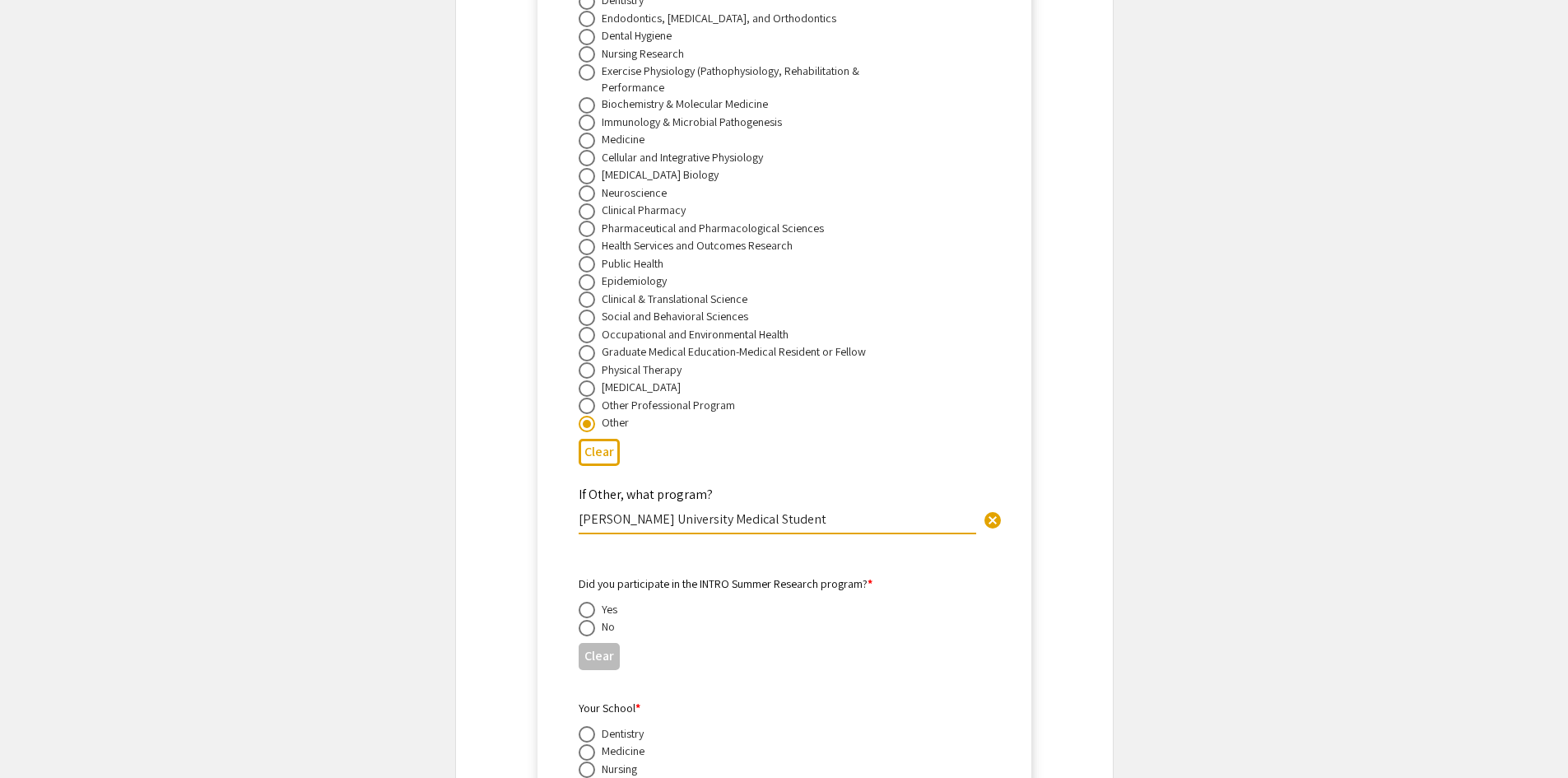
scroll to position [10290, 0]
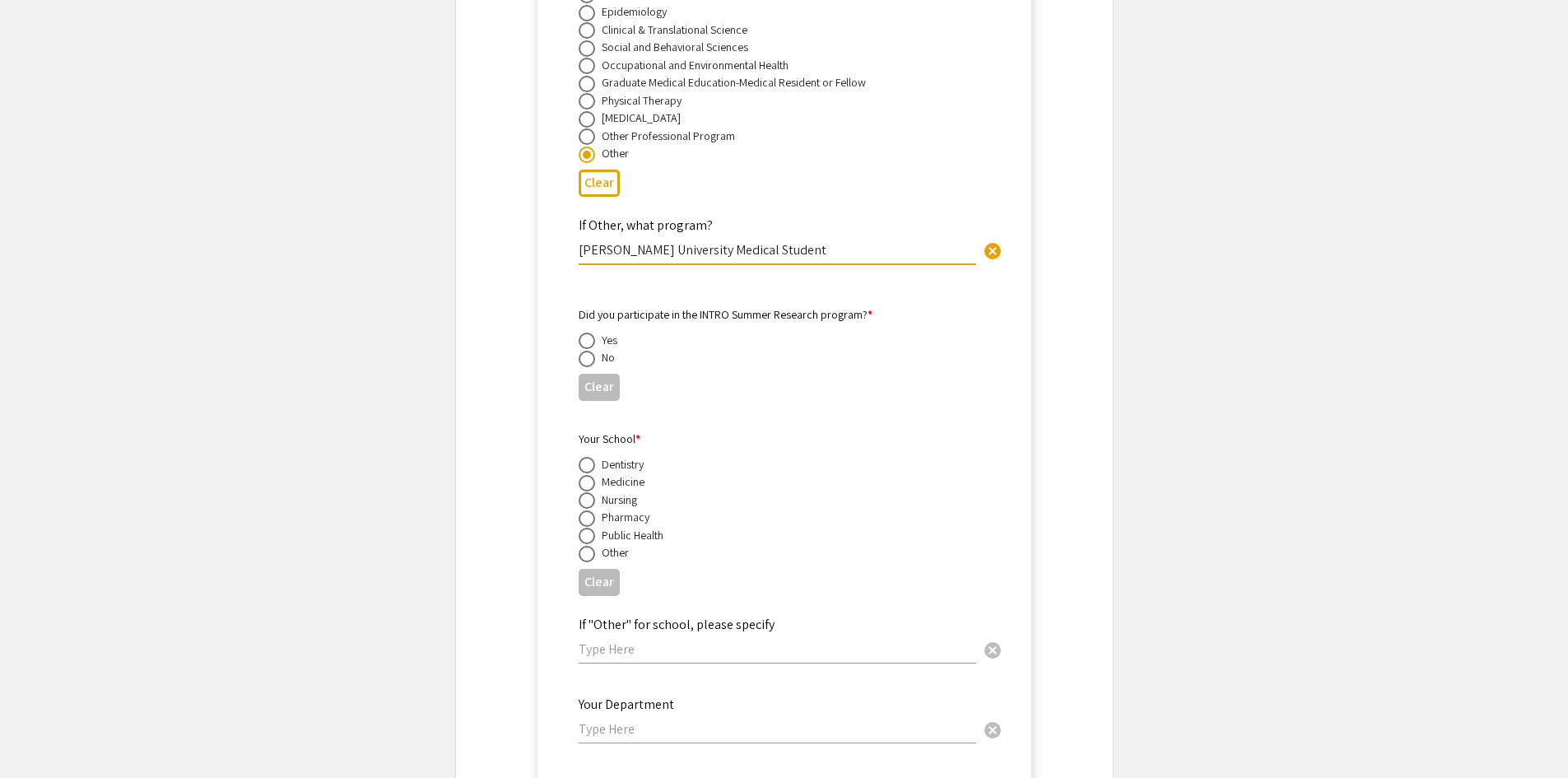
type input "[PERSON_NAME] University Medical Student"
click at [586, 351] on span at bounding box center [587, 359] width 17 height 17
click at [586, 351] on input "radio" at bounding box center [587, 359] width 17 height 17
radio input "true"
drag, startPoint x: 586, startPoint y: 538, endPoint x: 589, endPoint y: 492, distance: 46.1
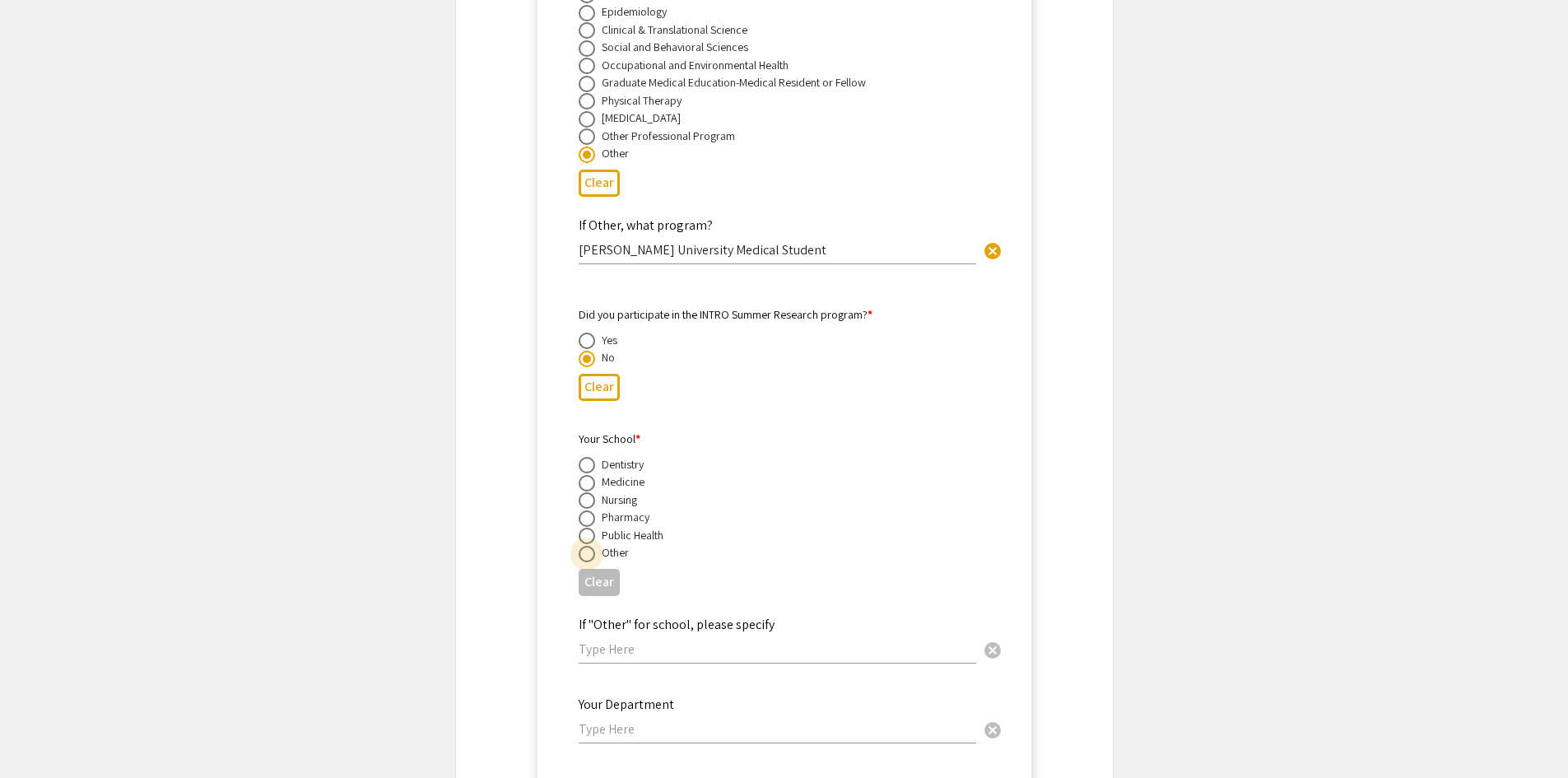
click at [586, 545] on span at bounding box center [587, 554] width 17 height 17
click at [586, 545] on input "radio" at bounding box center [587, 554] width 17 height 17
radio input "true"
click at [646, 640] on input "text" at bounding box center [777, 649] width 397 height 18
type input "M"
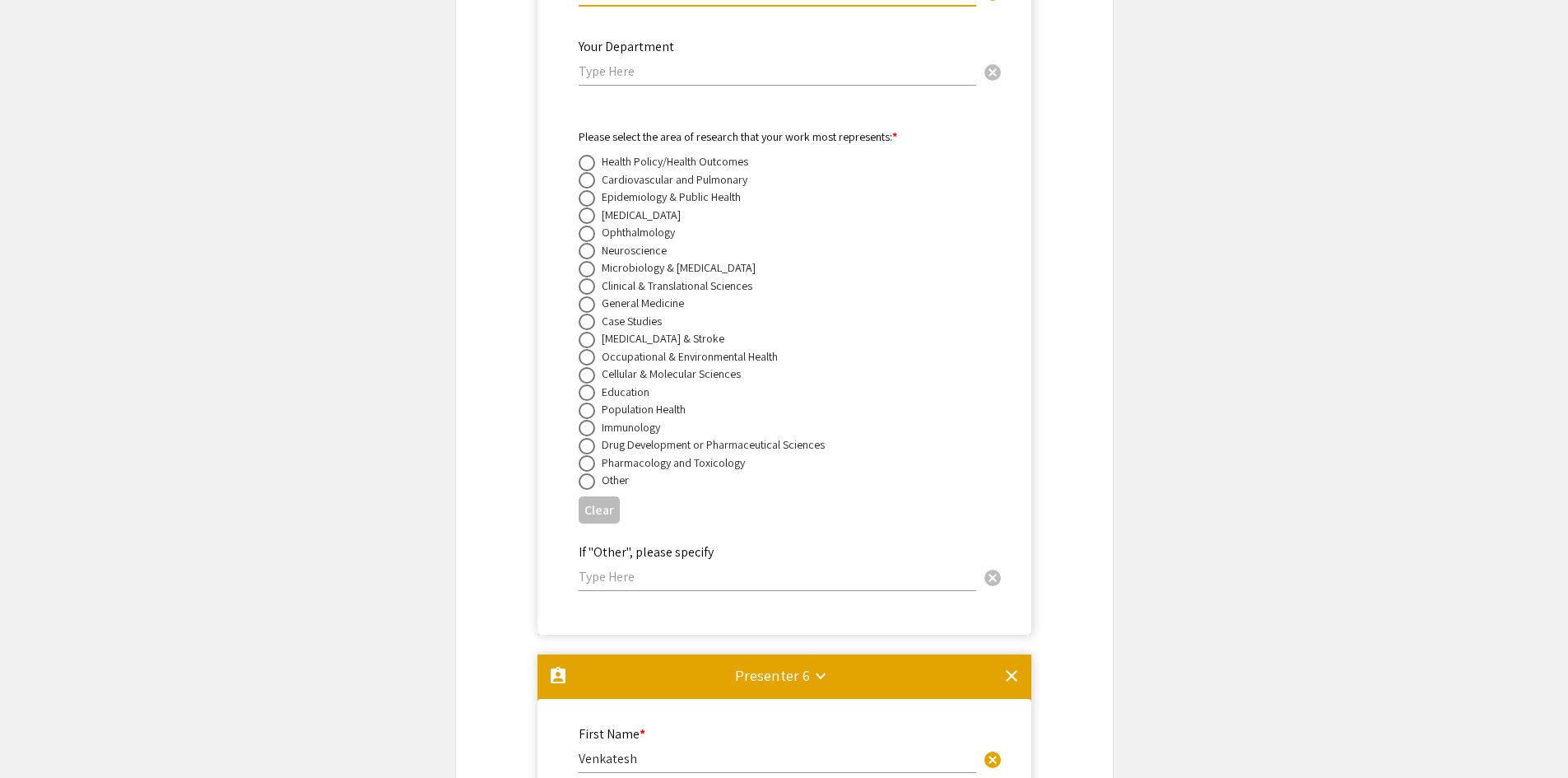
scroll to position [10948, 0]
type input "[PERSON_NAME] [PERSON_NAME] School of Medicine"
click at [582, 454] on span at bounding box center [587, 463] width 17 height 17
click at [582, 454] on input "radio" at bounding box center [587, 463] width 17 height 17
radio input "true"
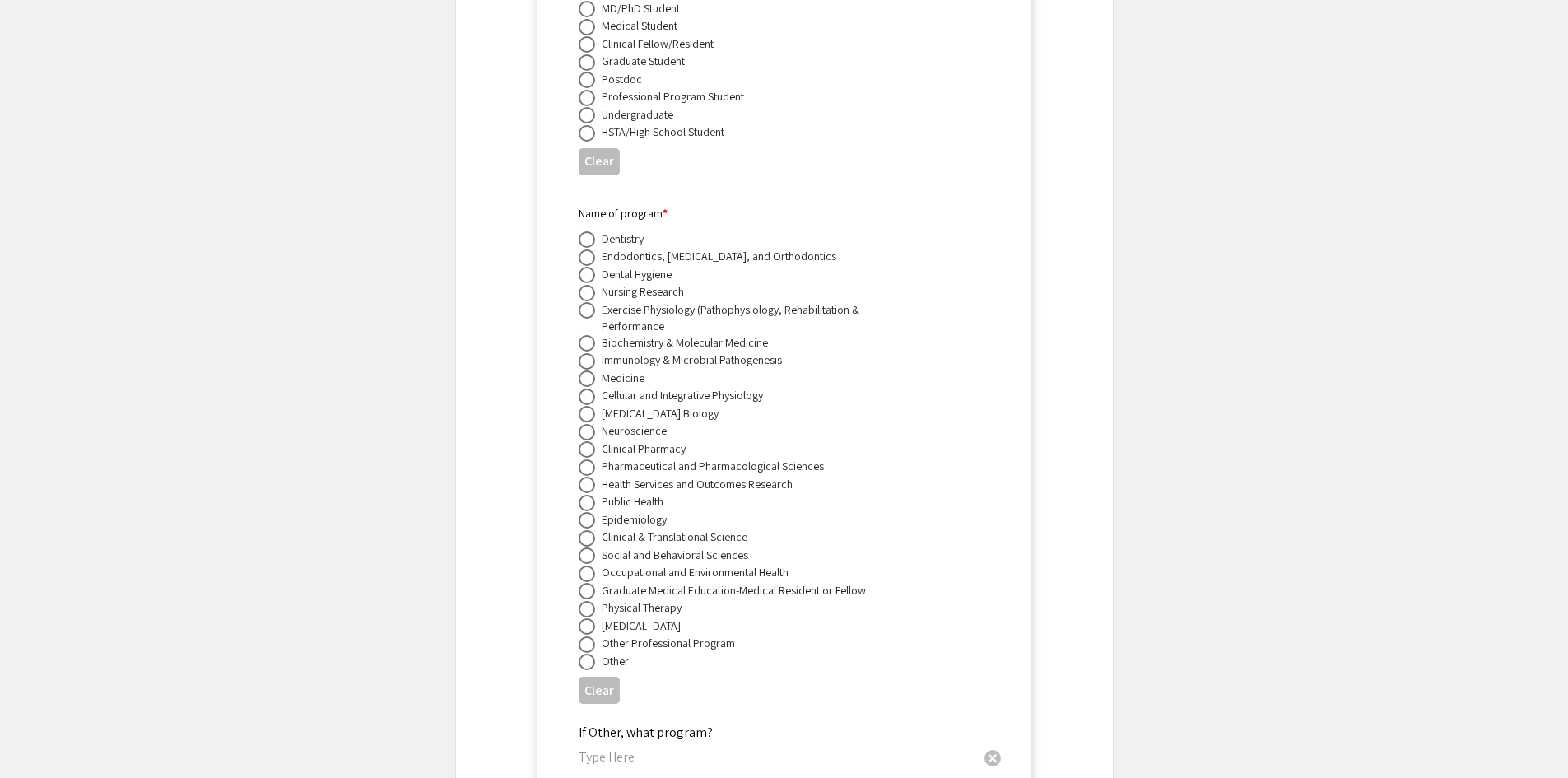
scroll to position [12100, 0]
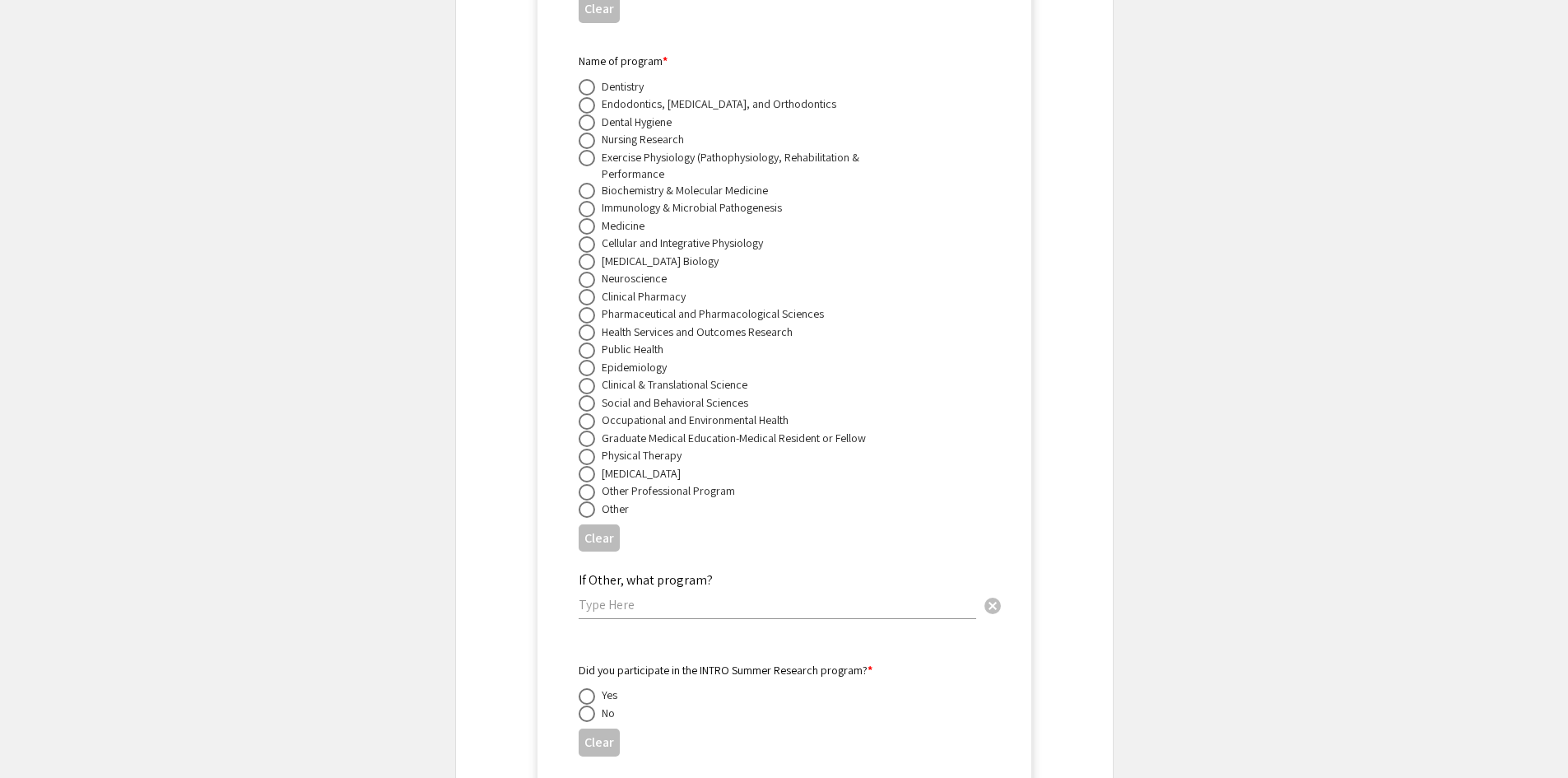
click at [590, 502] on span at bounding box center [587, 510] width 17 height 17
click at [590, 502] on input "radio" at bounding box center [587, 510] width 17 height 17
radio input "true"
click at [622, 596] on input "text" at bounding box center [777, 604] width 397 height 18
type input "F"
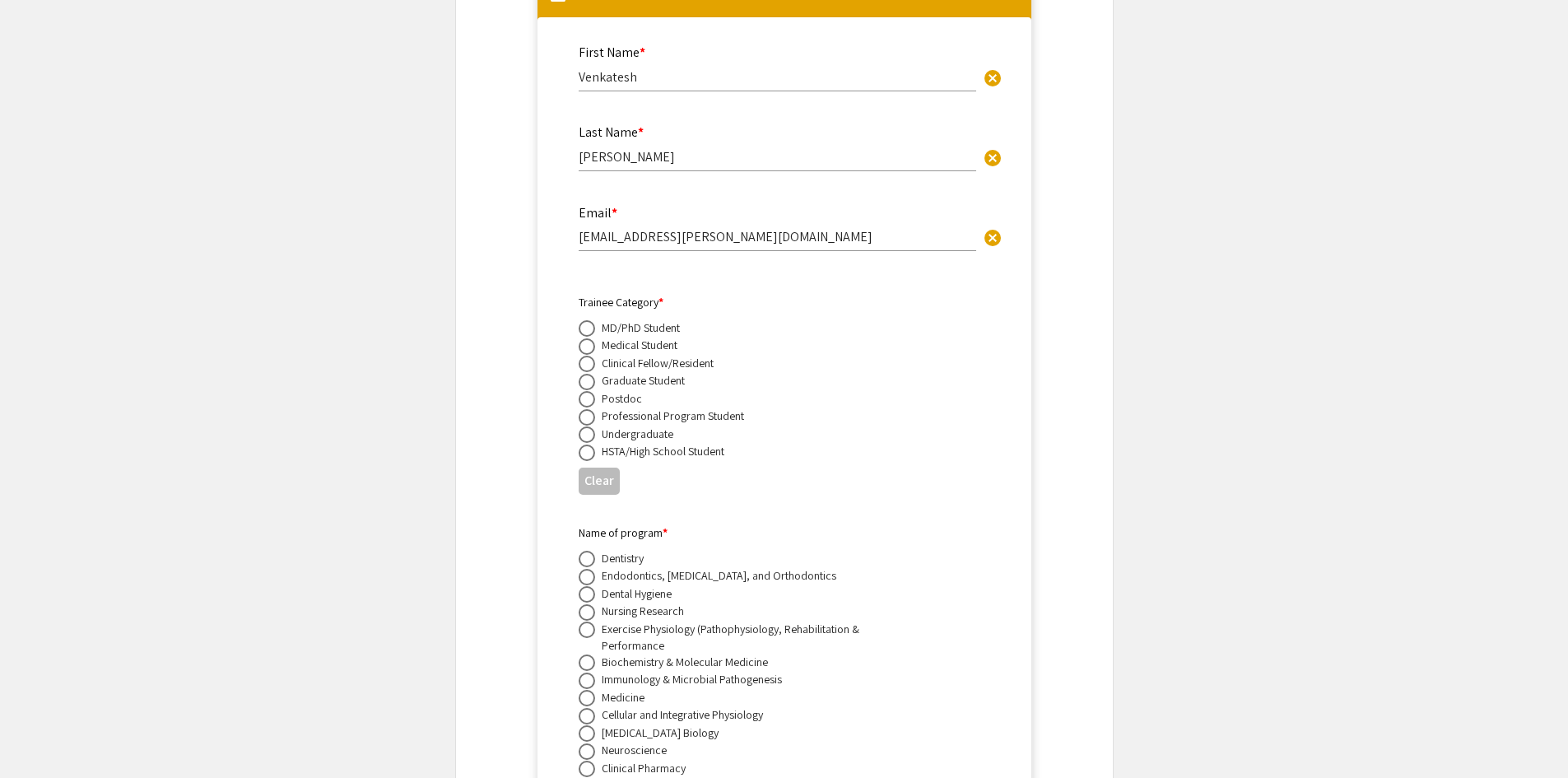
scroll to position [11689, 0]
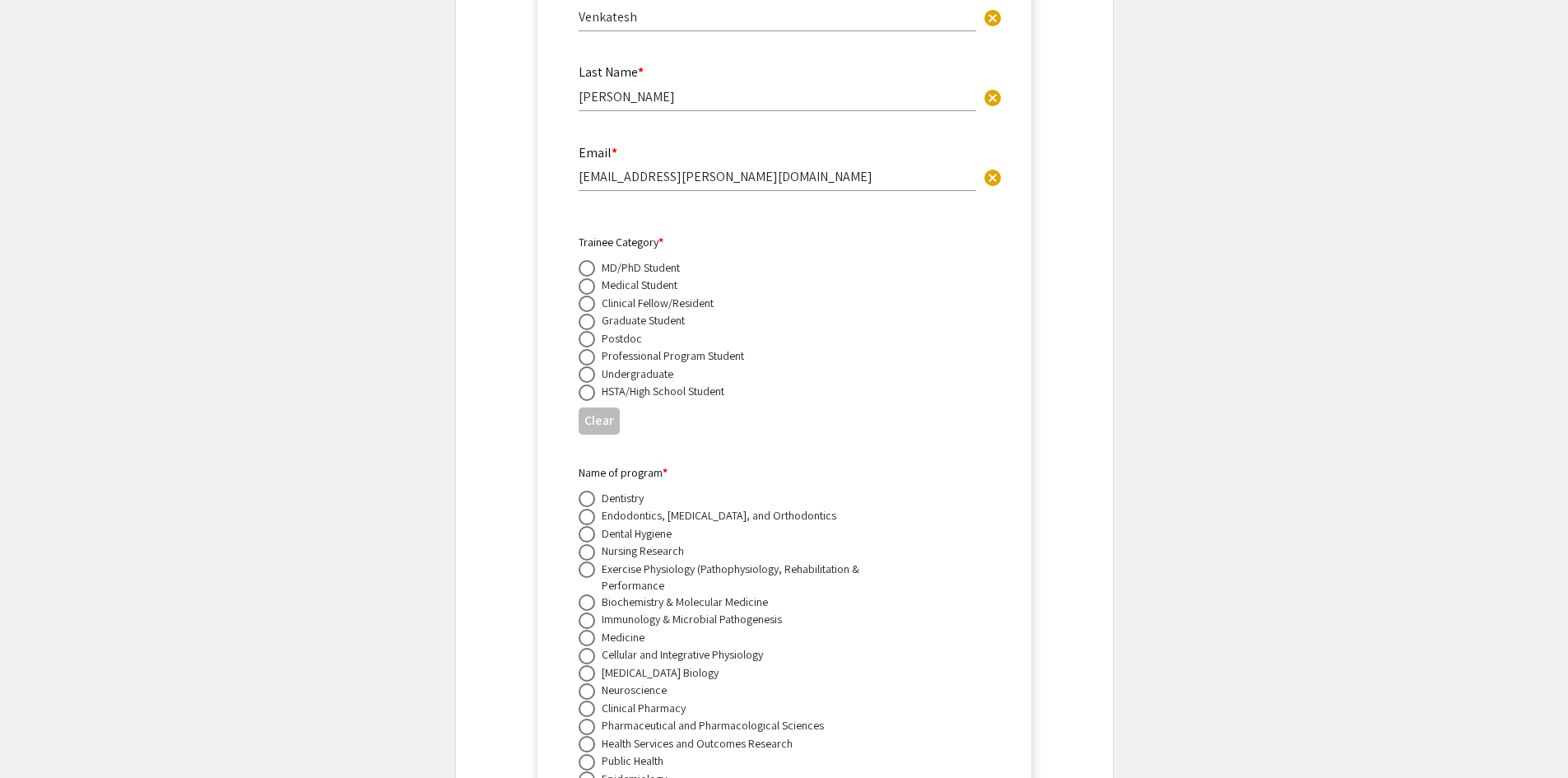
click at [587, 296] on span at bounding box center [587, 304] width 17 height 17
click at [587, 296] on input "radio" at bounding box center [587, 304] width 17 height 17
radio input "true"
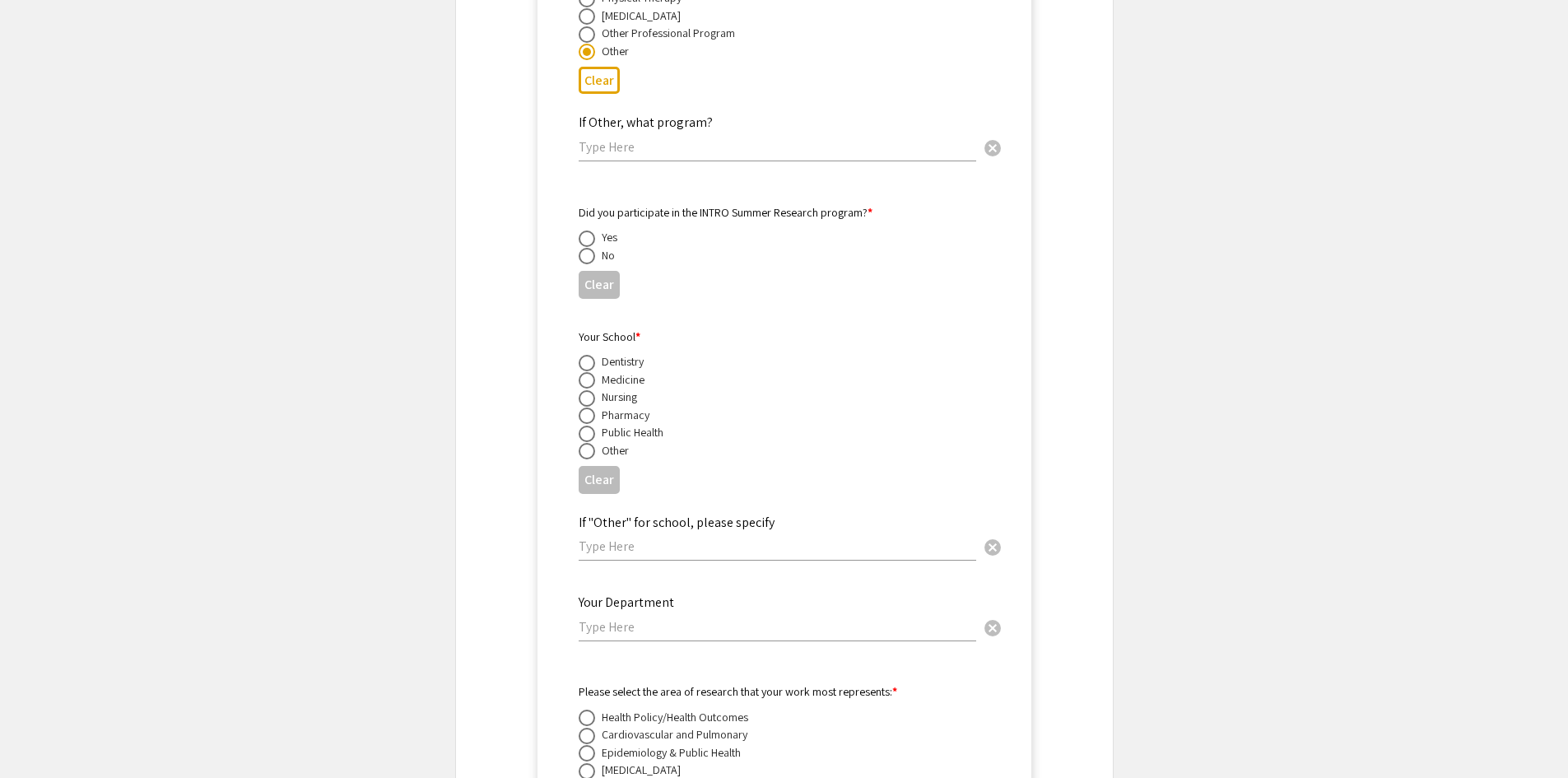
scroll to position [12594, 0]
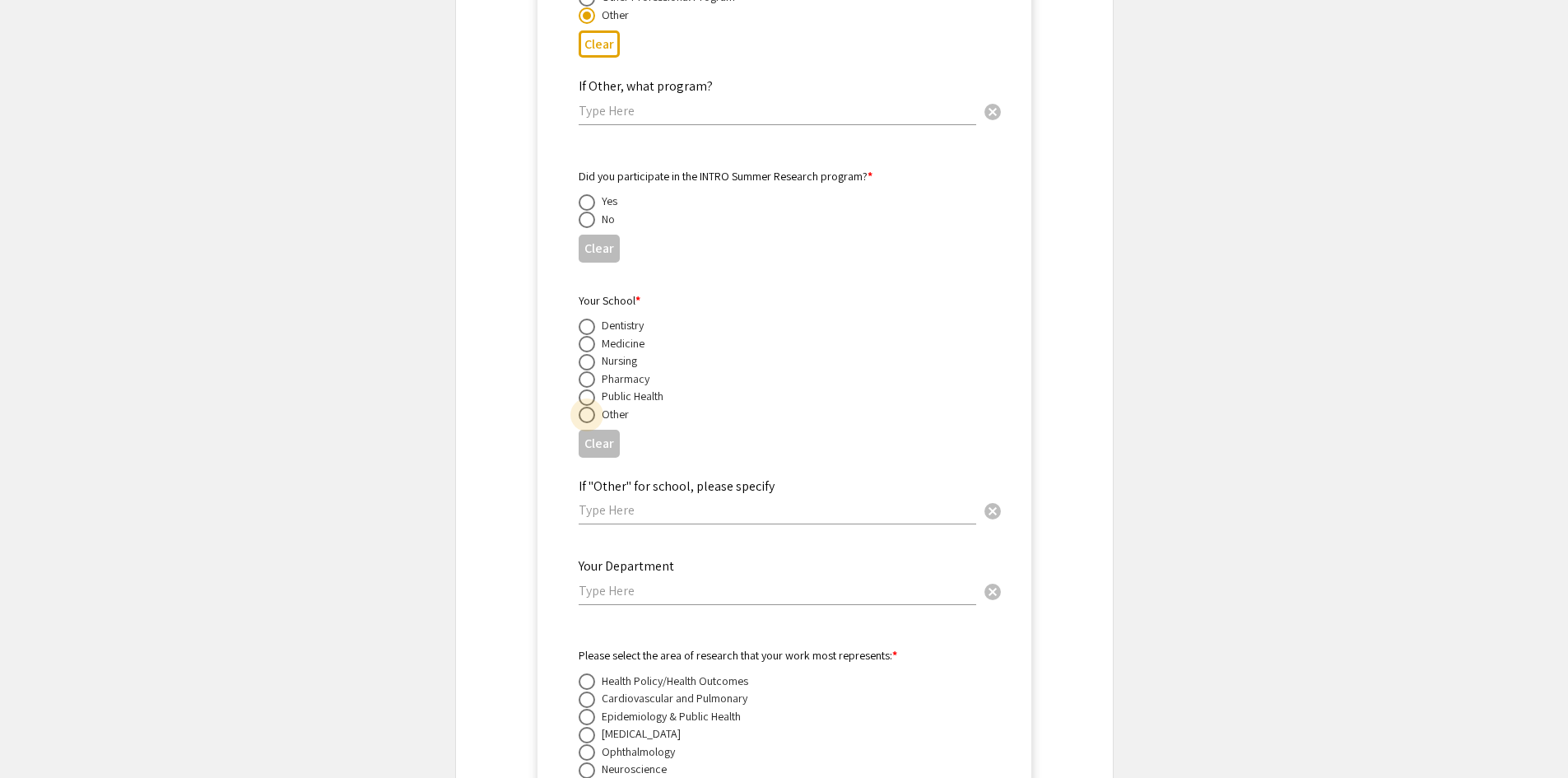
click at [586, 415] on span at bounding box center [586, 415] width 0 height 0
click at [587, 407] on input "radio" at bounding box center [587, 415] width 17 height 17
radio input "true"
click at [593, 336] on span at bounding box center [587, 344] width 17 height 17
click at [593, 336] on input "radio" at bounding box center [587, 344] width 17 height 17
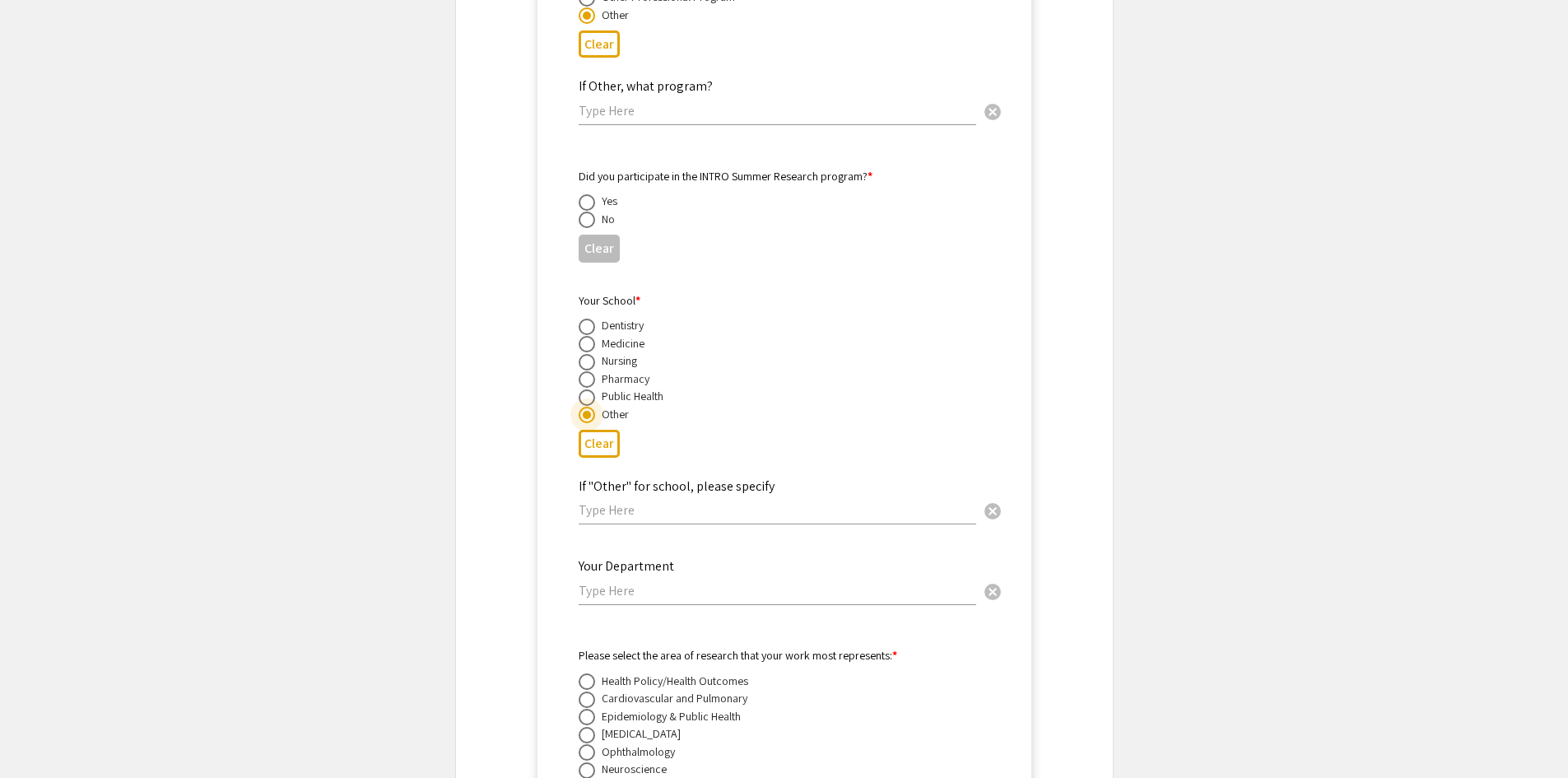
radio input "true"
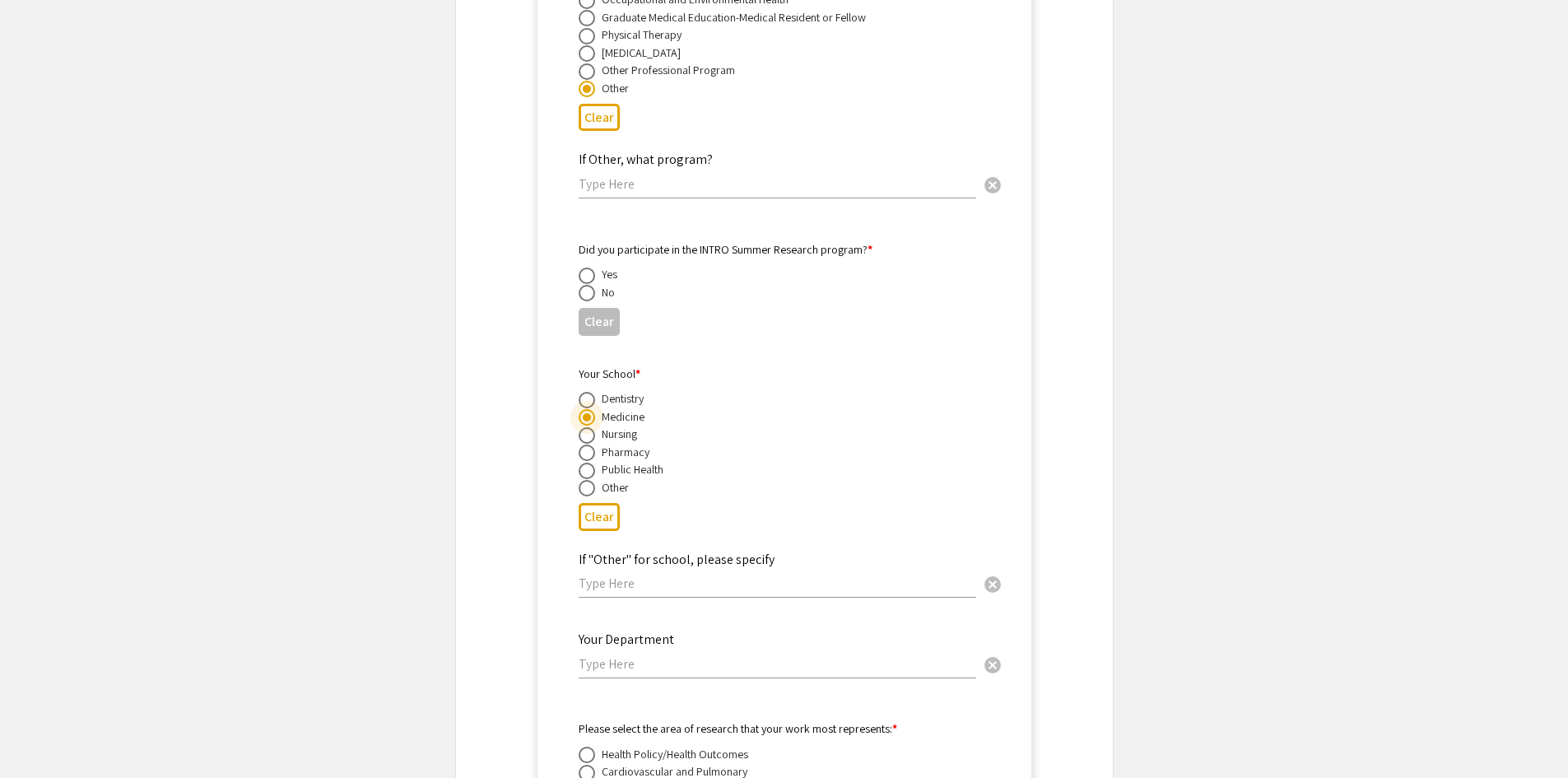
scroll to position [12429, 0]
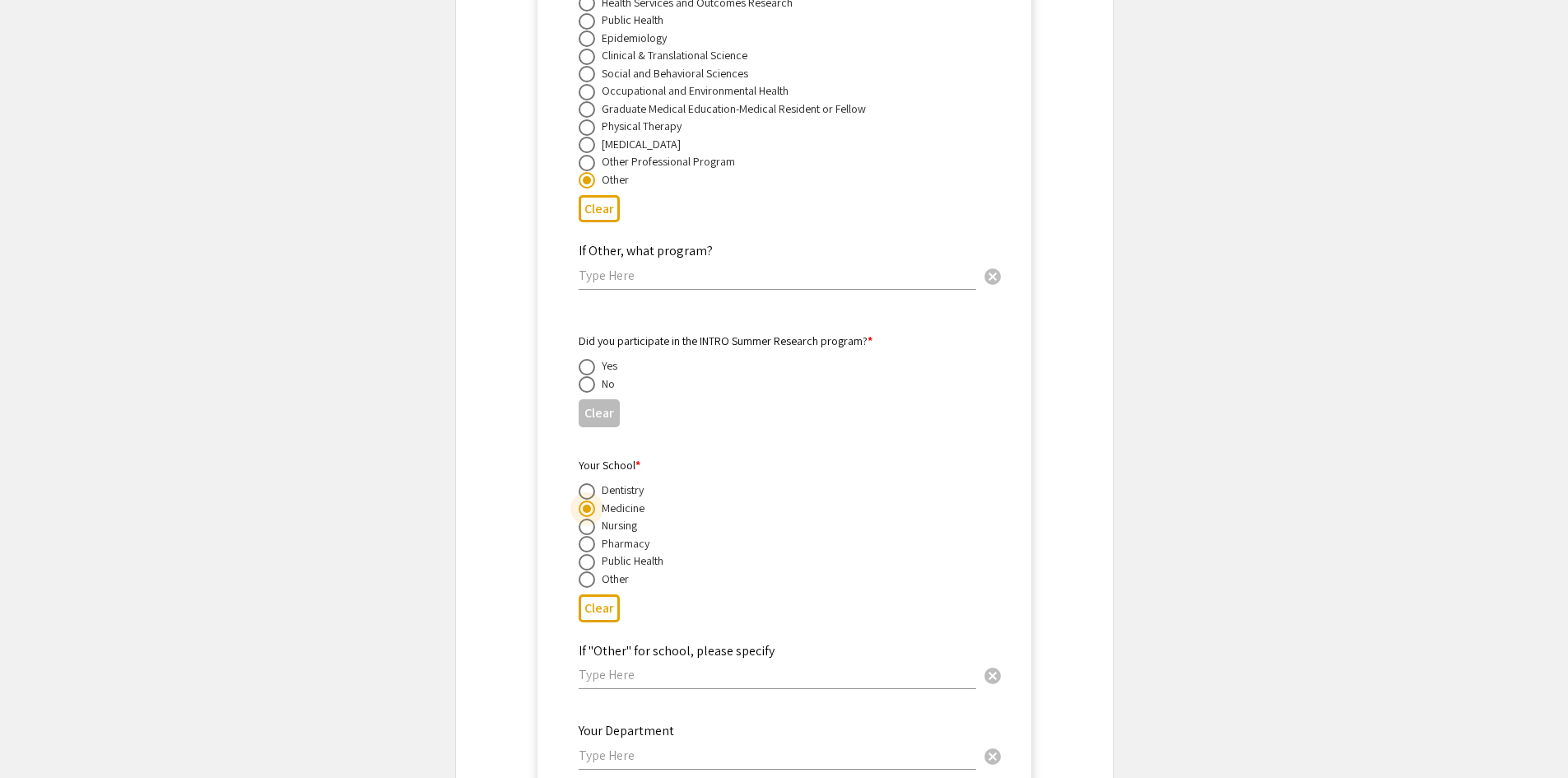
click at [581, 376] on span at bounding box center [587, 384] width 17 height 17
click at [581, 376] on input "radio" at bounding box center [587, 384] width 17 height 17
radio input "true"
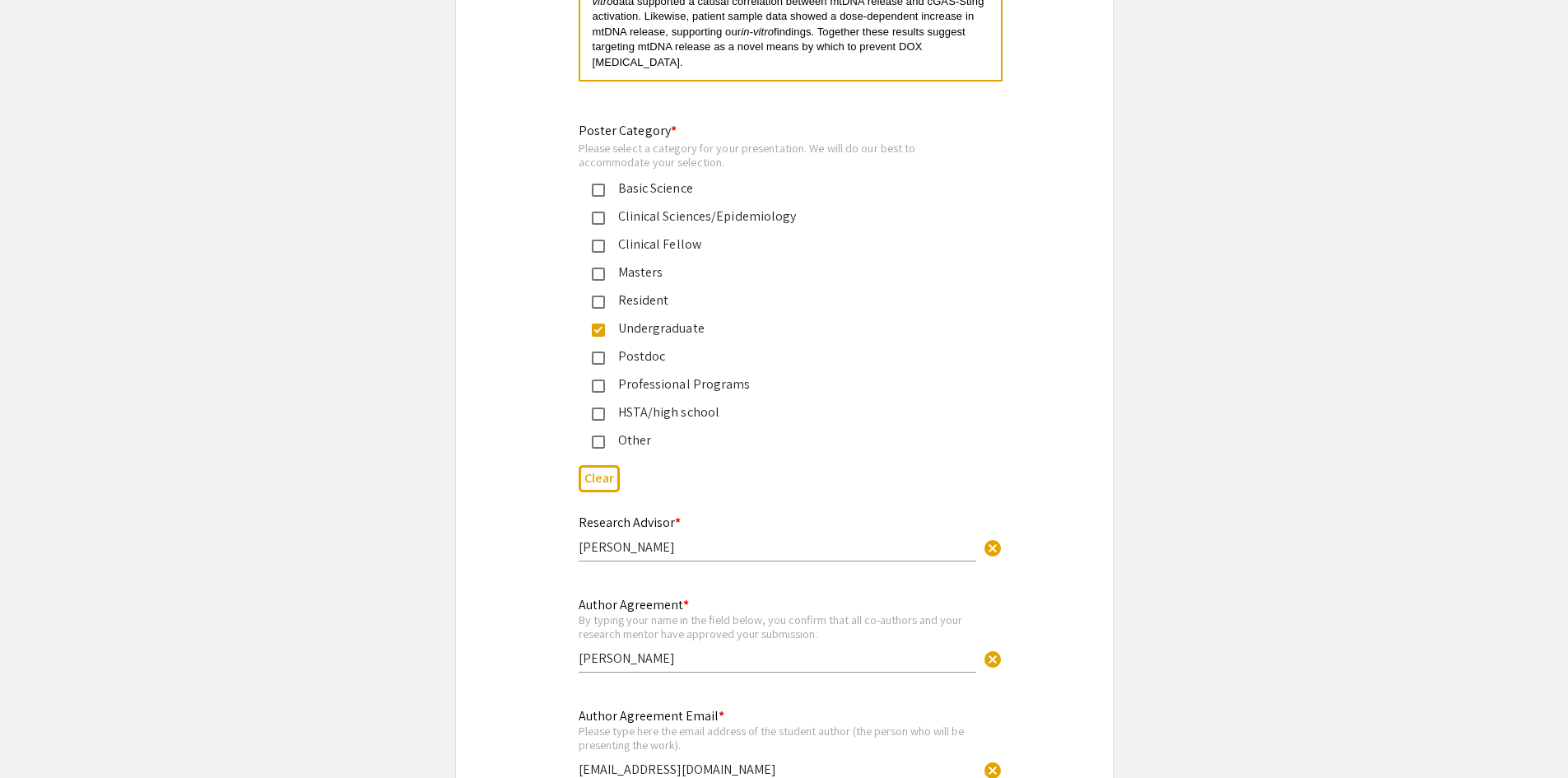
scroll to position [14767, 0]
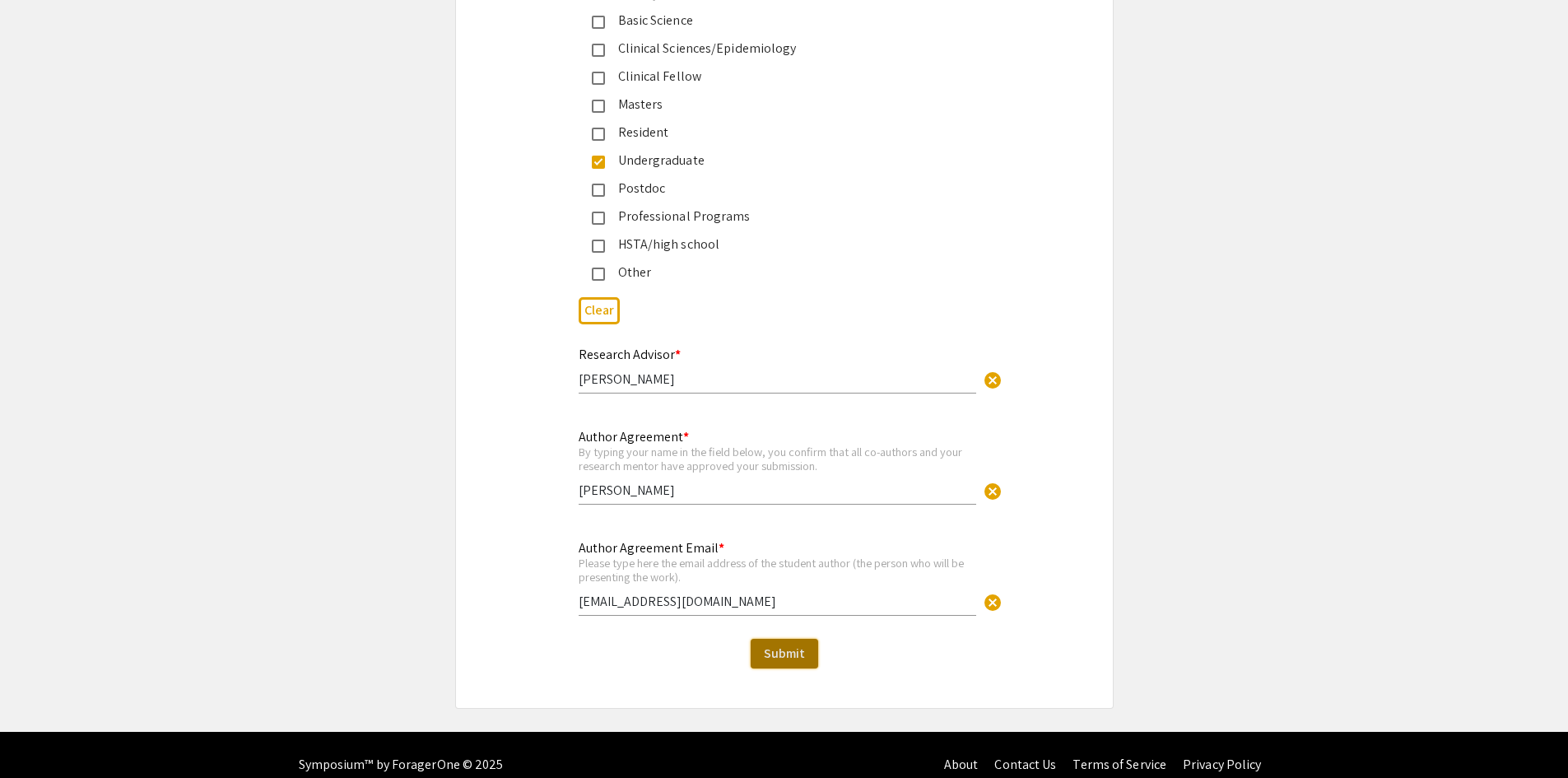
click at [771, 645] on span "Submit" at bounding box center [784, 653] width 41 height 18
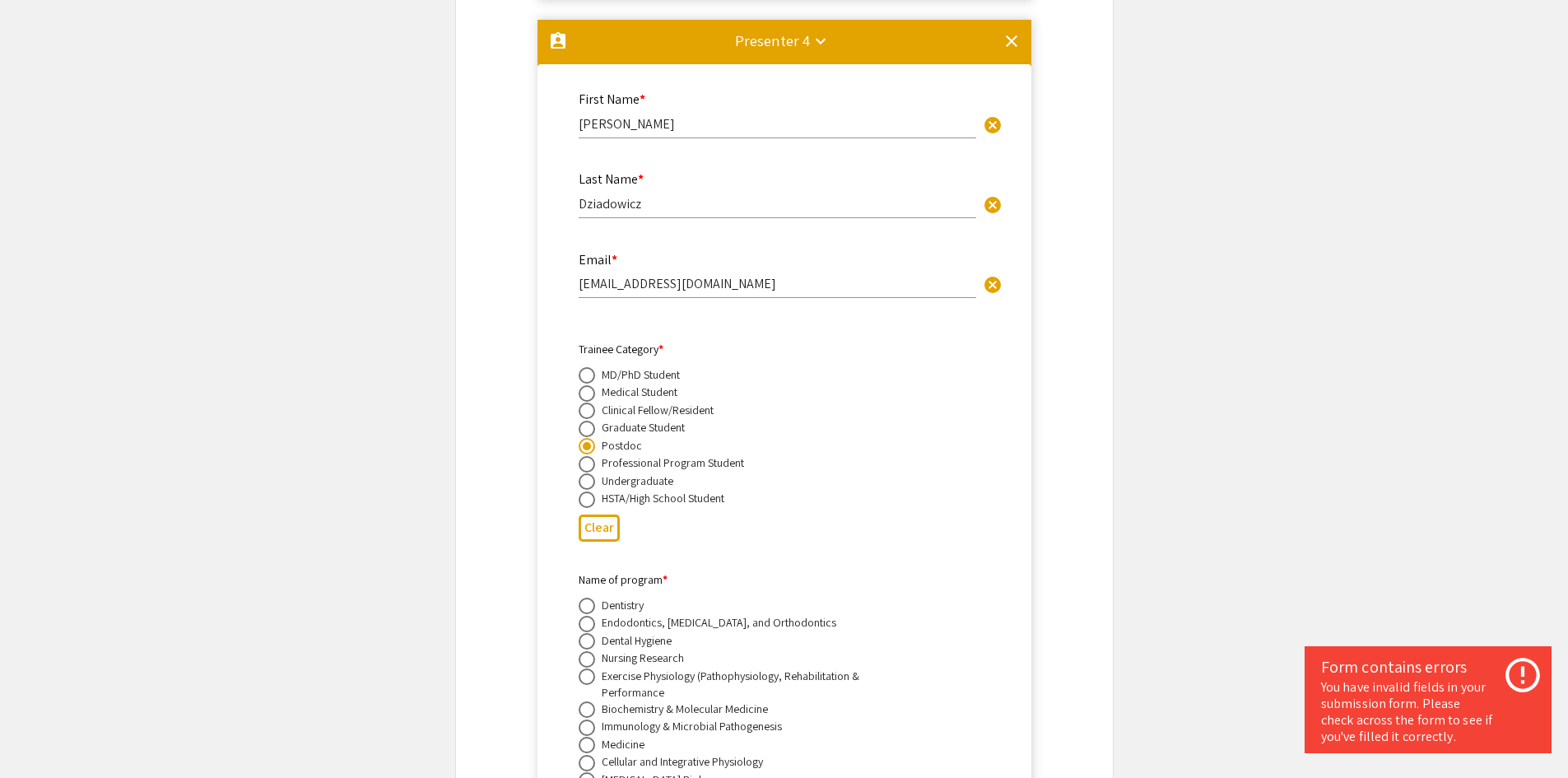
click at [1370, 705] on div "You have invalid fields in your submission form. Please check across the form t…" at bounding box center [1428, 712] width 214 height 66
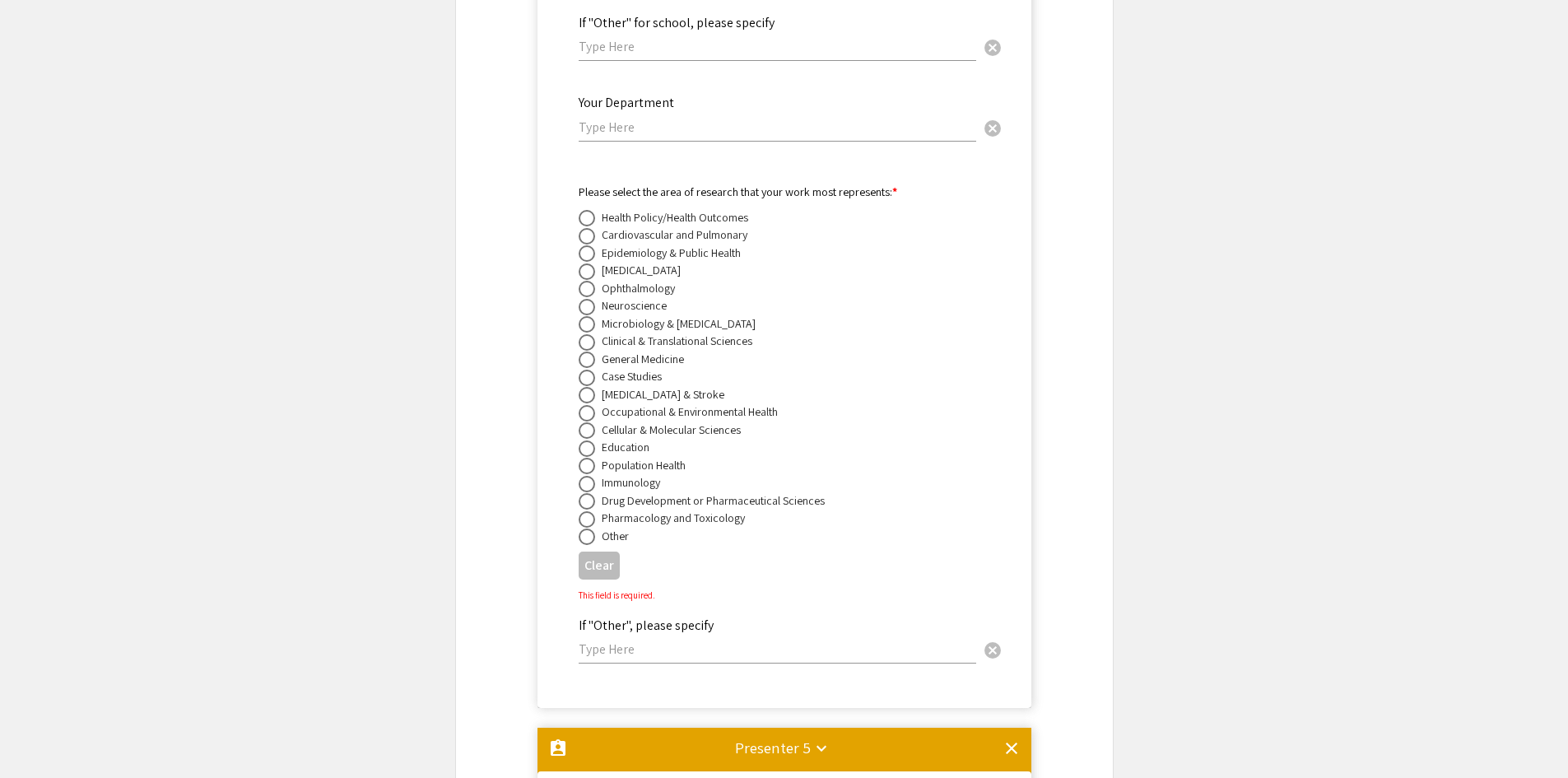
scroll to position [8731, 0]
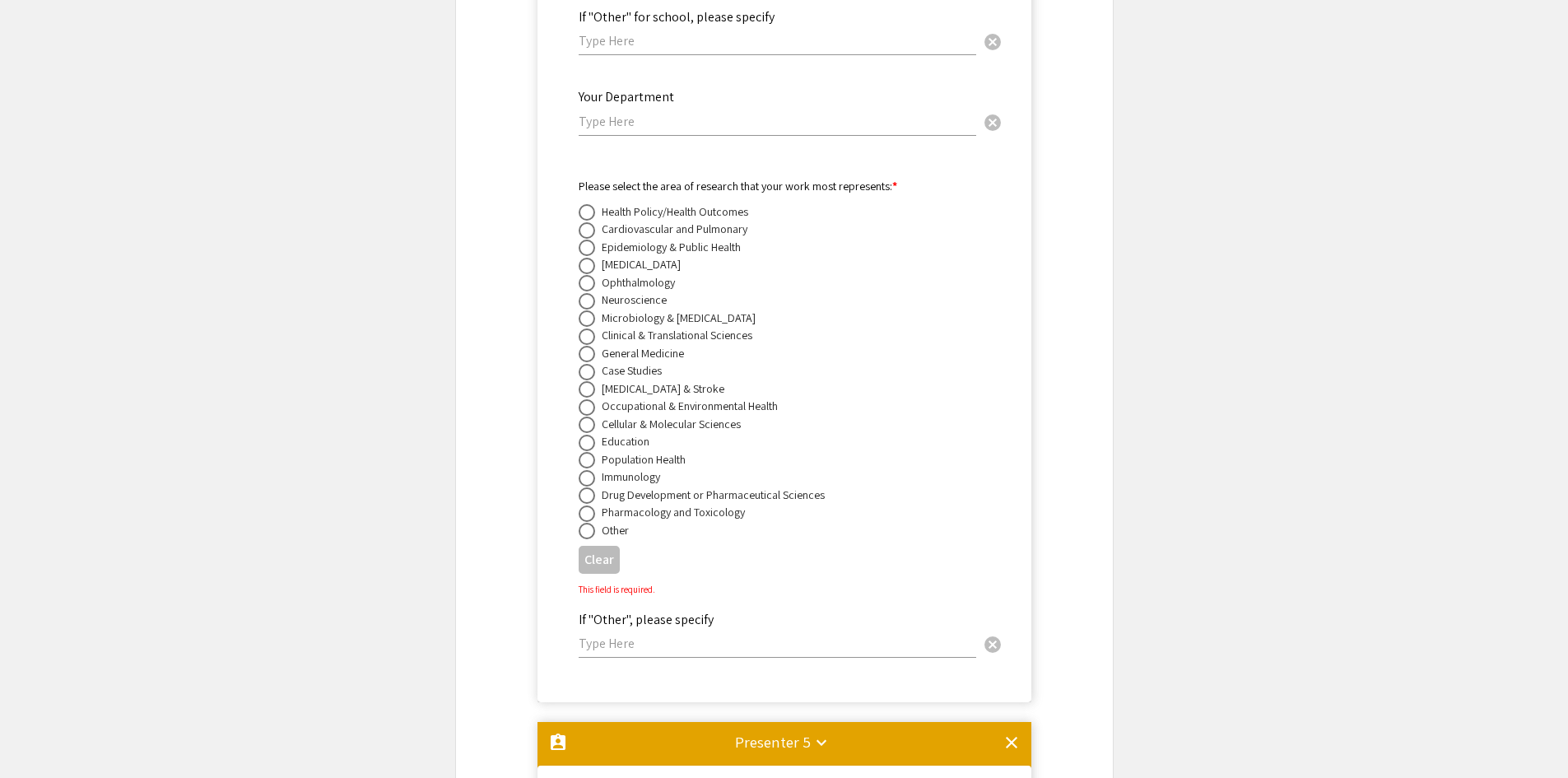
click at [585, 505] on span at bounding box center [587, 514] width 17 height 17
click at [585, 505] on input "radio" at bounding box center [587, 514] width 17 height 17
radio input "true"
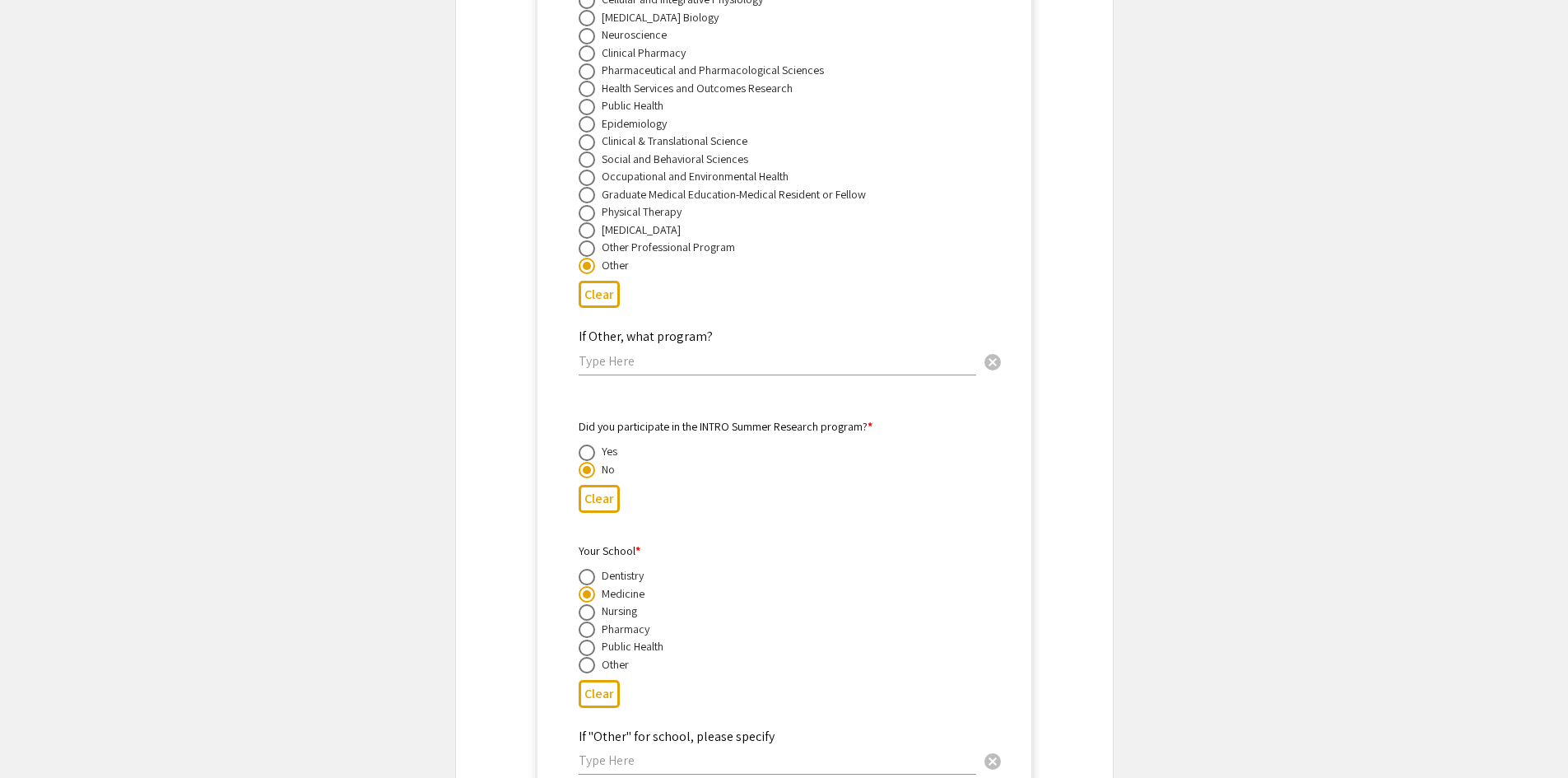
scroll to position [12353, 0]
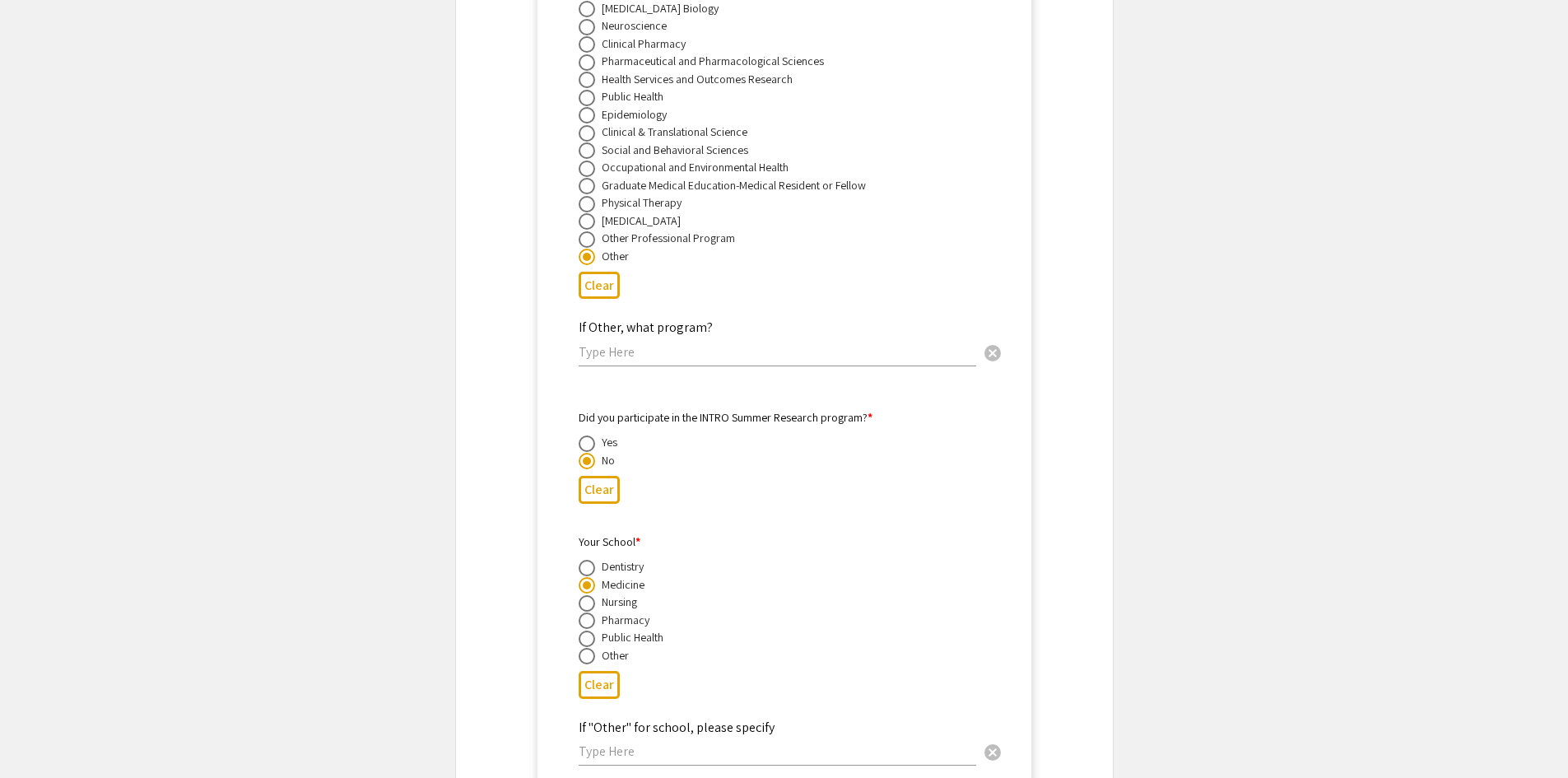
click at [660, 342] on div "If Other, what program? cancel" at bounding box center [777, 334] width 397 height 62
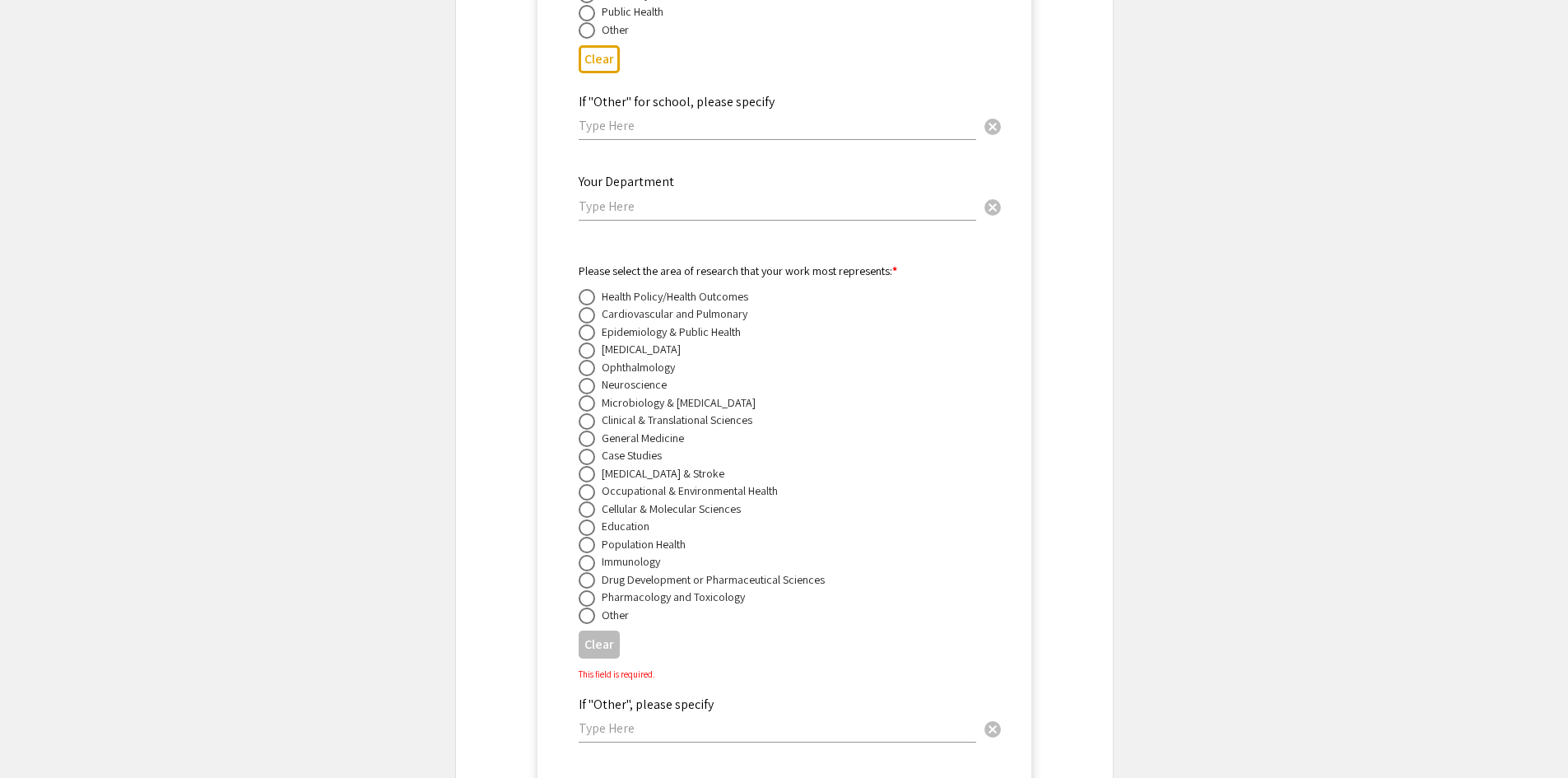
scroll to position [13012, 0]
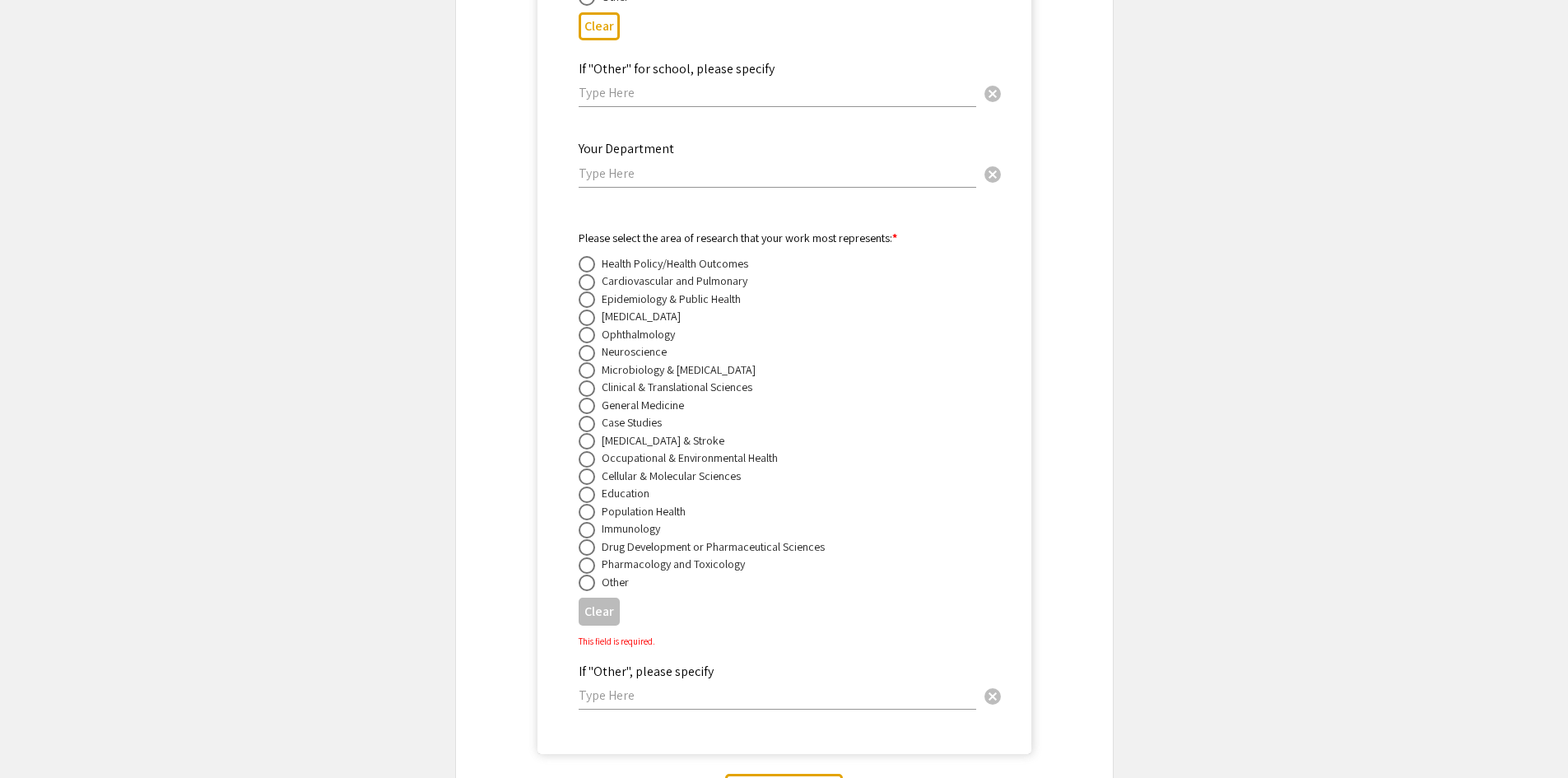
type input "Faculty Member"
click at [580, 557] on span at bounding box center [587, 566] width 17 height 17
click at [580, 557] on input "radio" at bounding box center [587, 566] width 17 height 17
radio input "true"
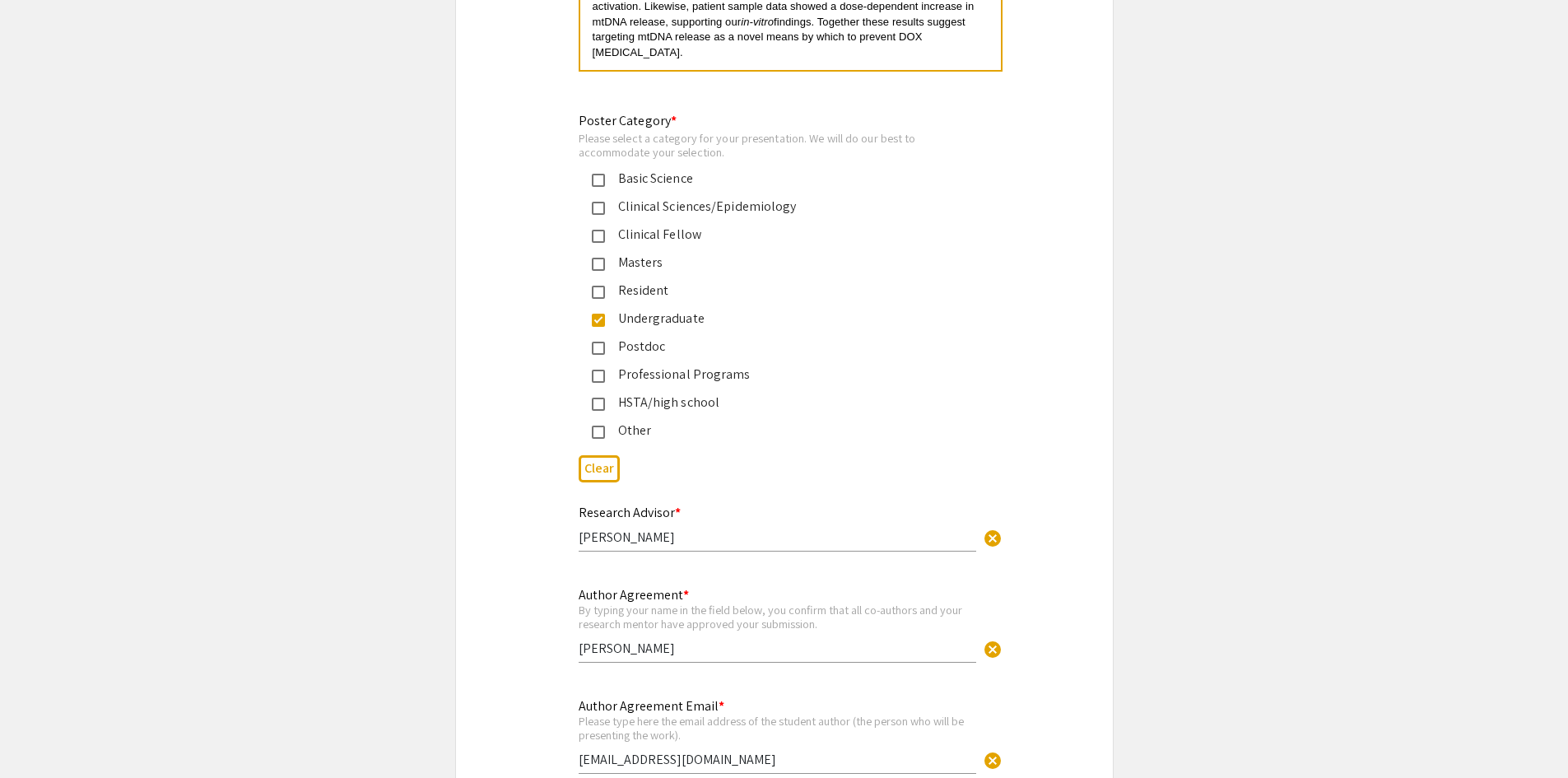
scroll to position [14767, 0]
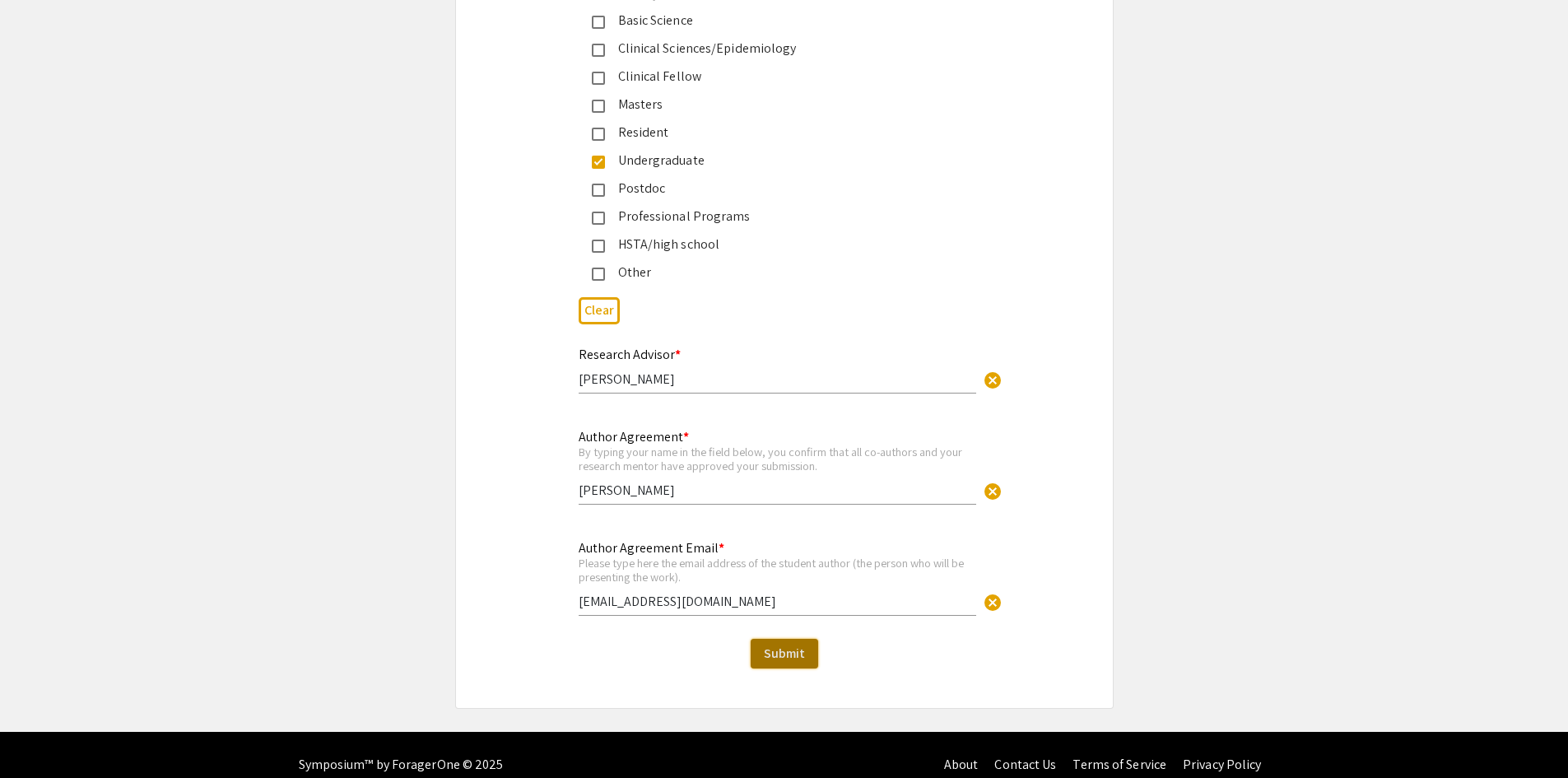
click at [767, 645] on span "Submit" at bounding box center [784, 653] width 41 height 18
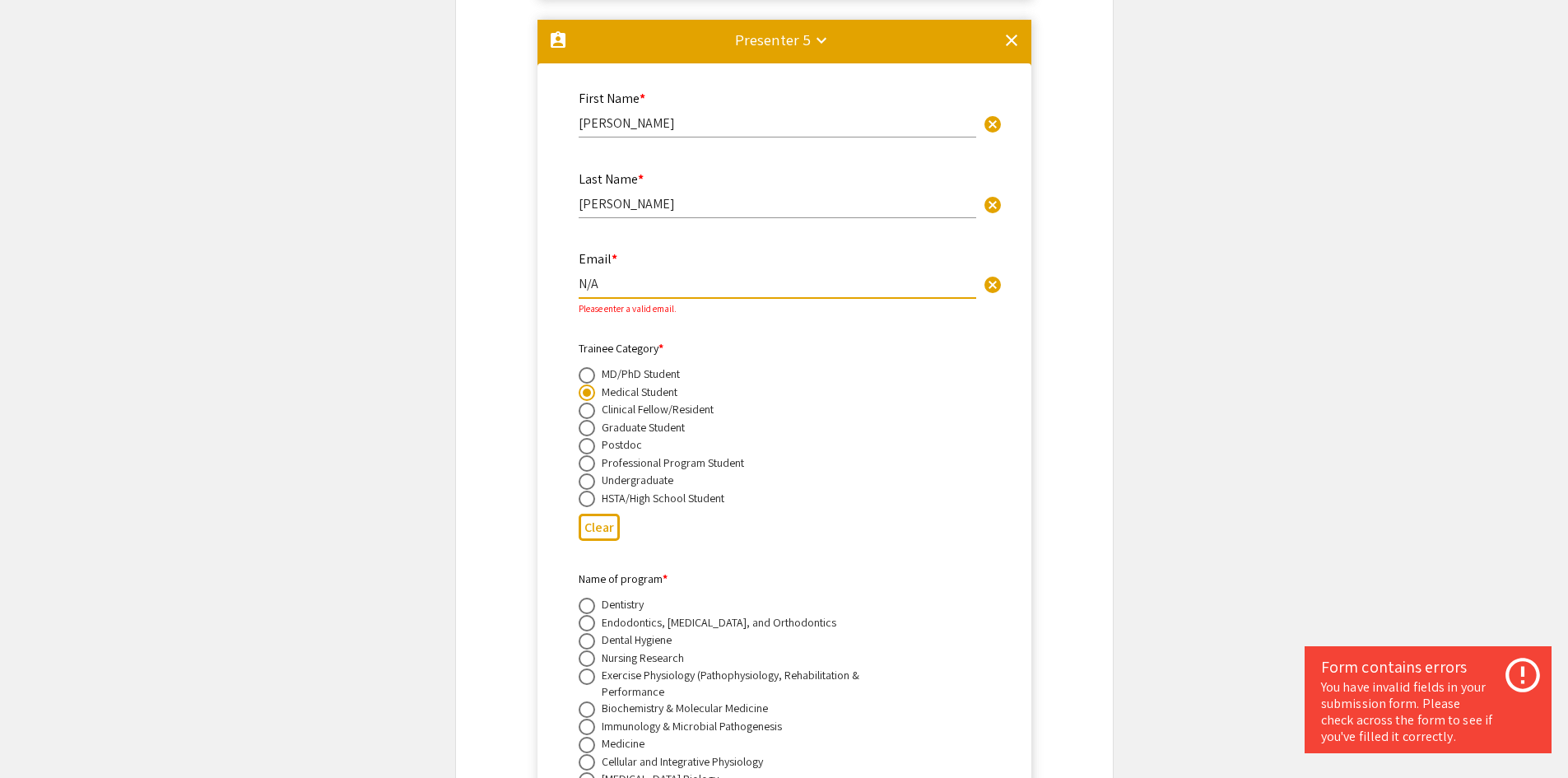
click at [635, 275] on input "N/A" at bounding box center [777, 283] width 397 height 18
drag, startPoint x: 635, startPoint y: 259, endPoint x: 448, endPoint y: 258, distance: 187.0
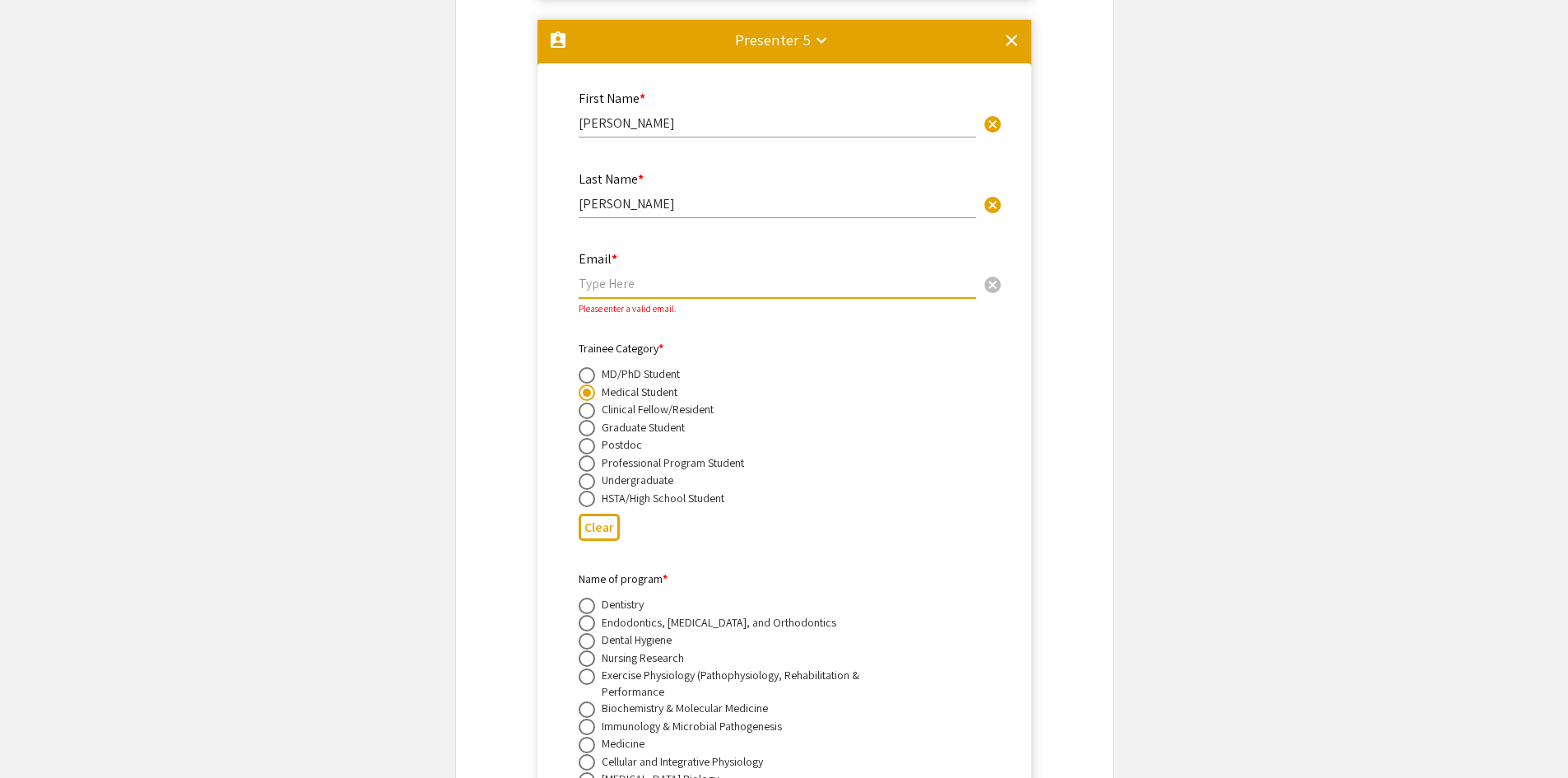
paste input "[EMAIL_ADDRESS][DOMAIN_NAME]"
type input "[EMAIL_ADDRESS][DOMAIN_NAME]"
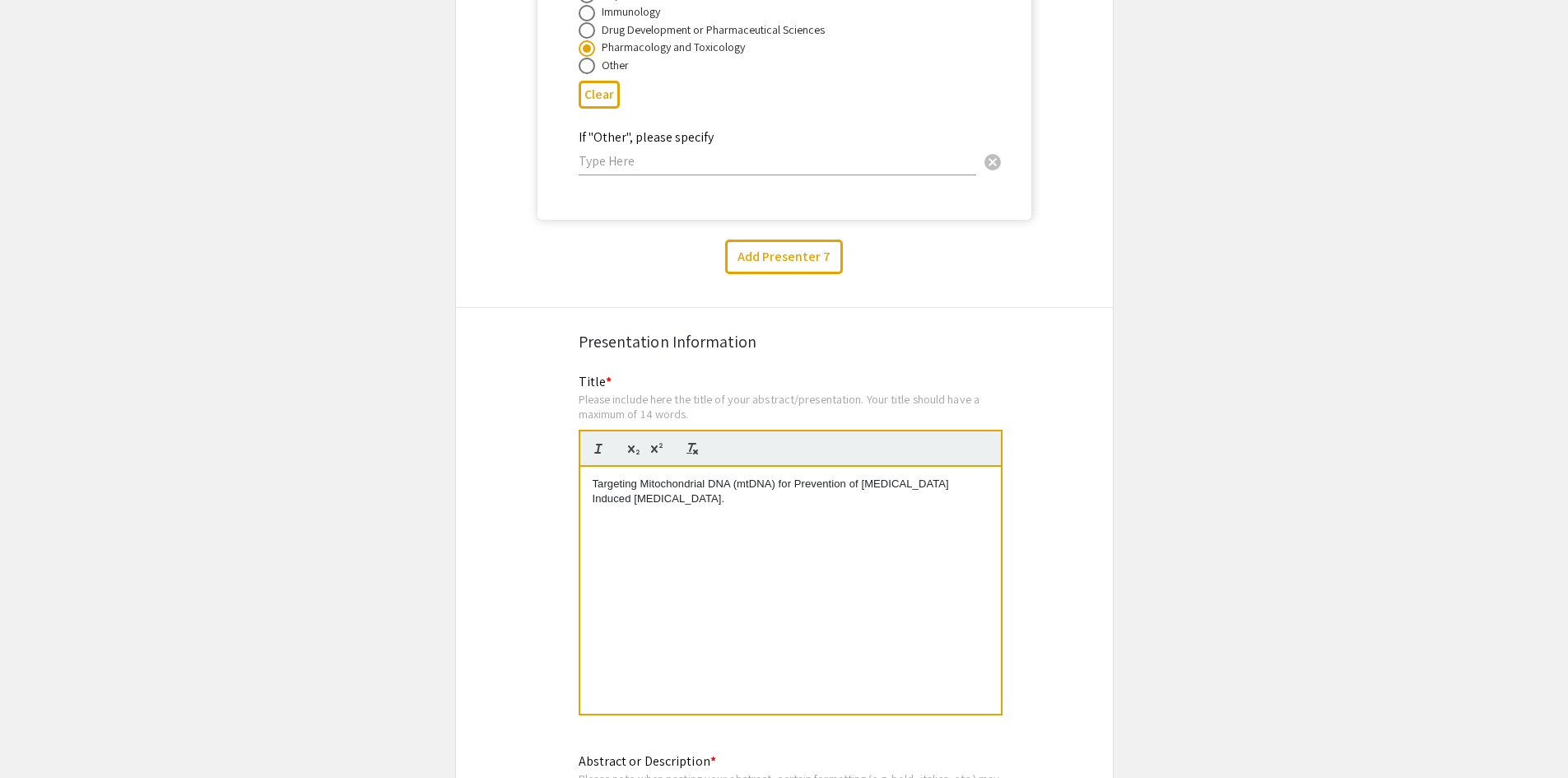
scroll to position [14767, 0]
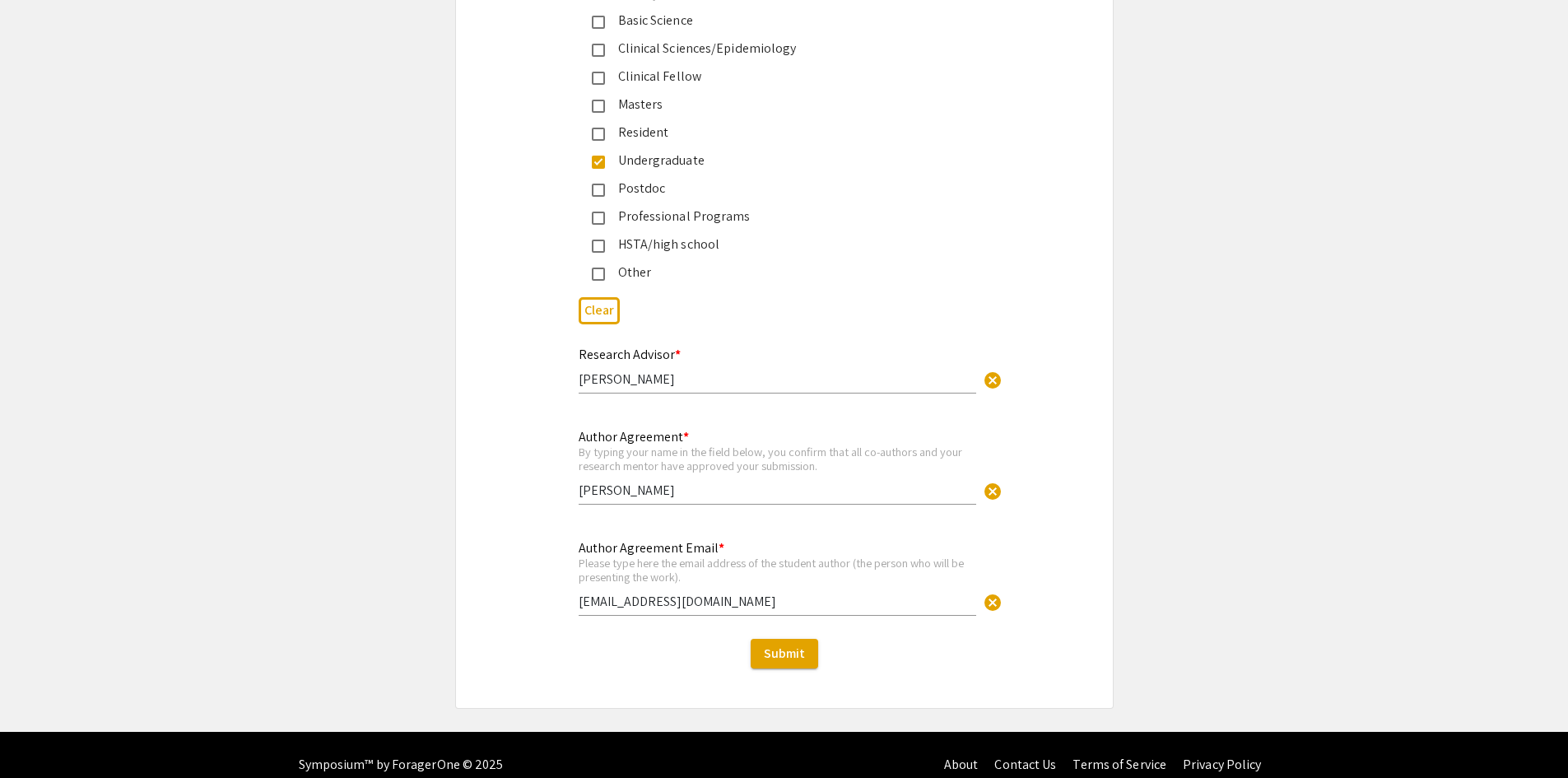
drag, startPoint x: 1052, startPoint y: 295, endPoint x: 1067, endPoint y: 682, distance: 387.3
click at [784, 643] on button "Submit" at bounding box center [784, 653] width 68 height 30
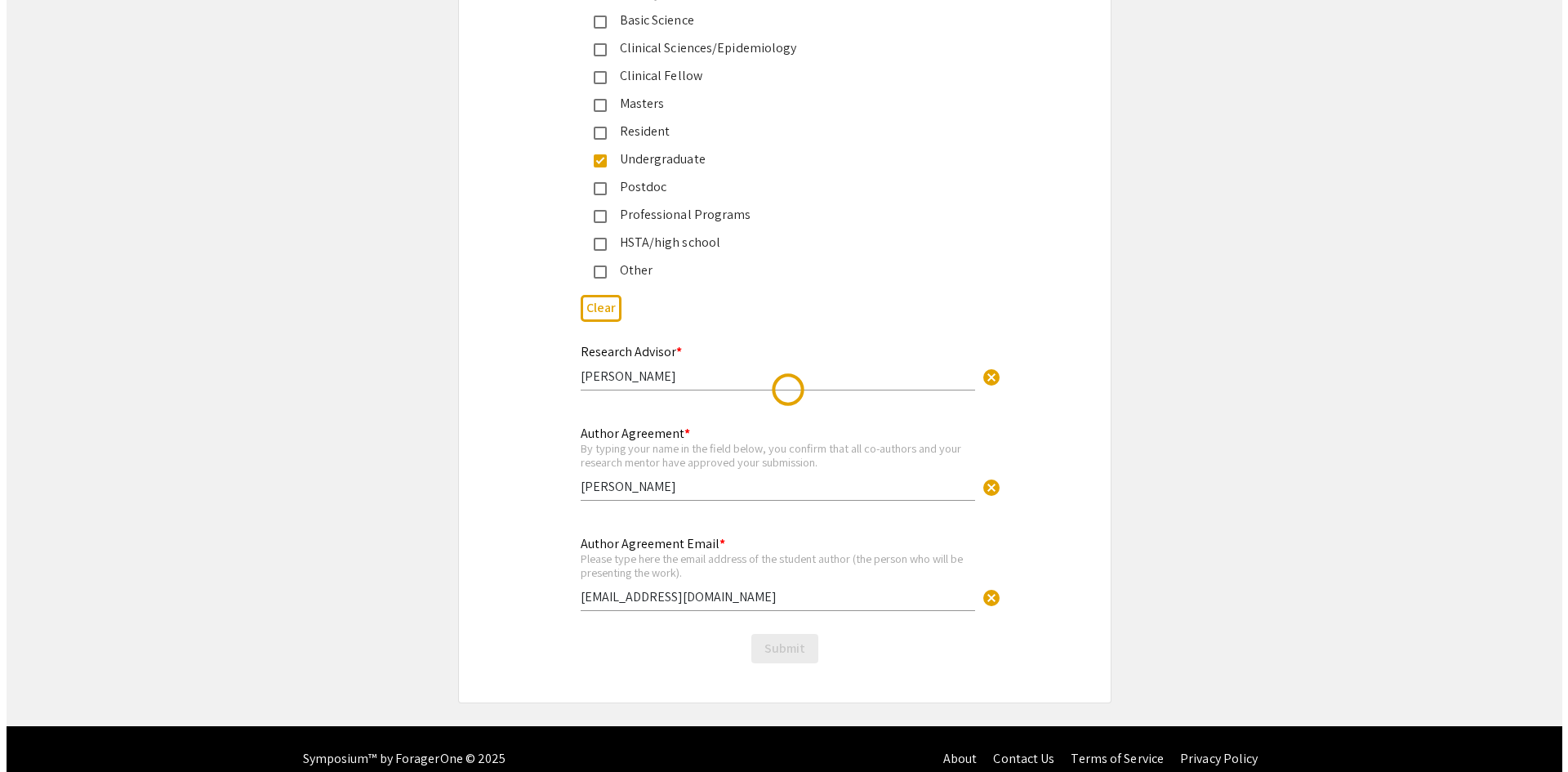
scroll to position [0, 0]
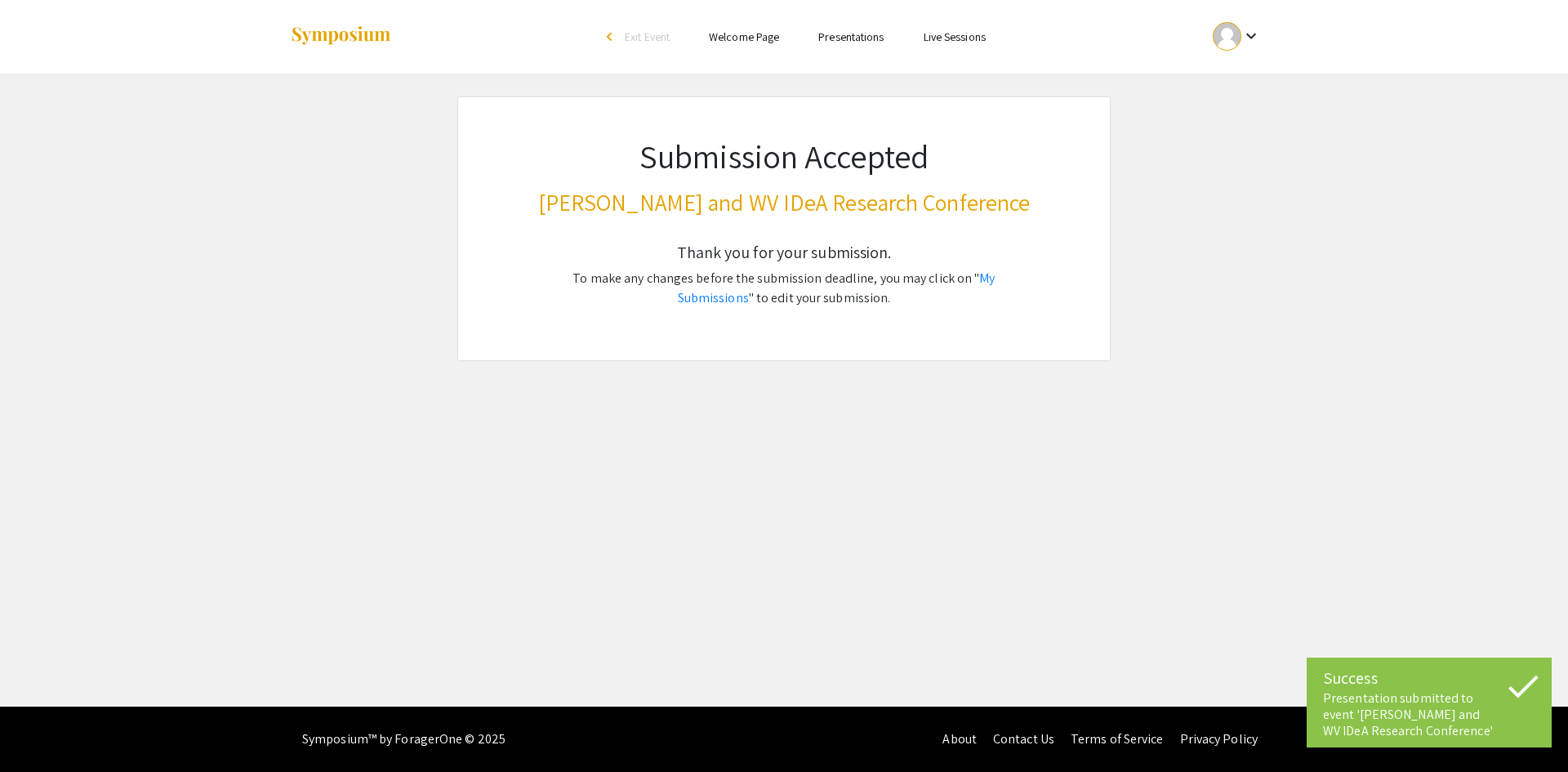
click at [347, 46] on img at bounding box center [341, 36] width 103 height 22
